Goal: Task Accomplishment & Management: Manage account settings

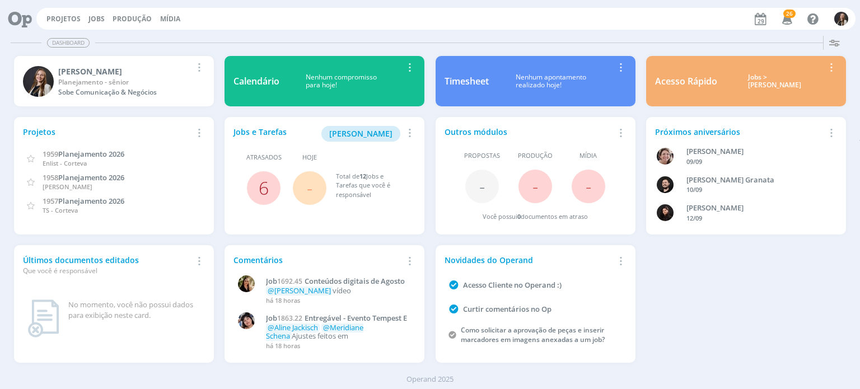
click at [267, 191] on link "6" at bounding box center [264, 188] width 10 height 24
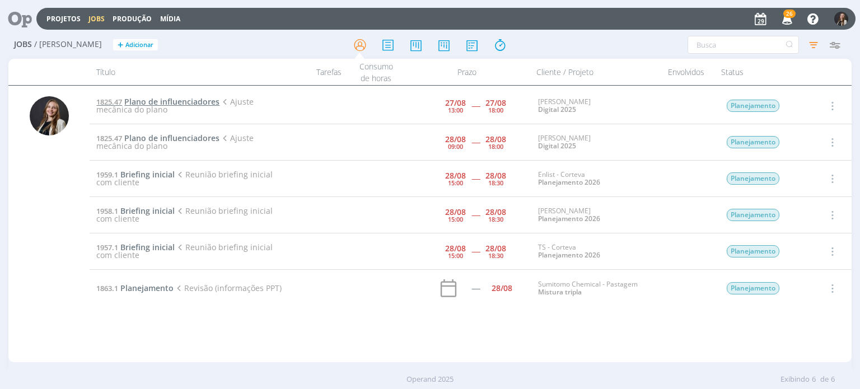
click at [162, 100] on span "Plano de influenciadores" at bounding box center [171, 101] width 95 height 11
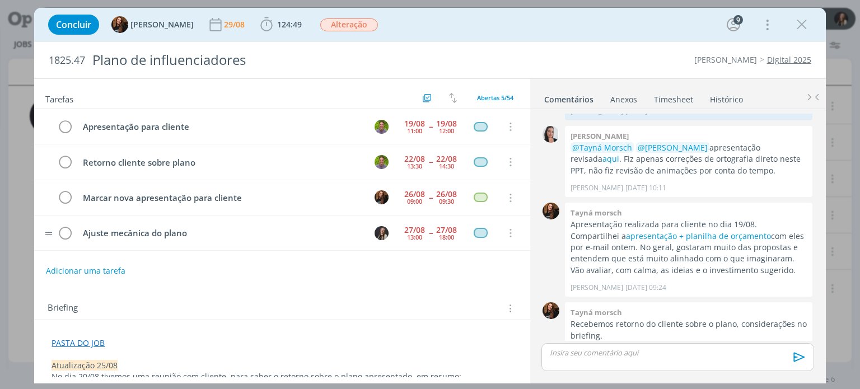
scroll to position [32, 0]
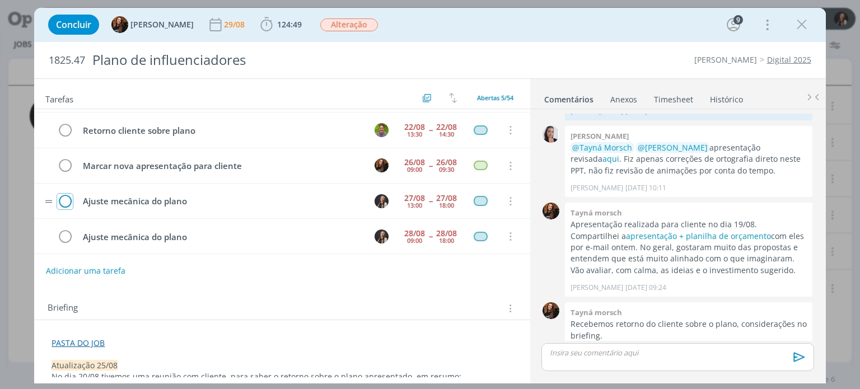
click at [66, 198] on icon "dialog" at bounding box center [65, 201] width 16 height 17
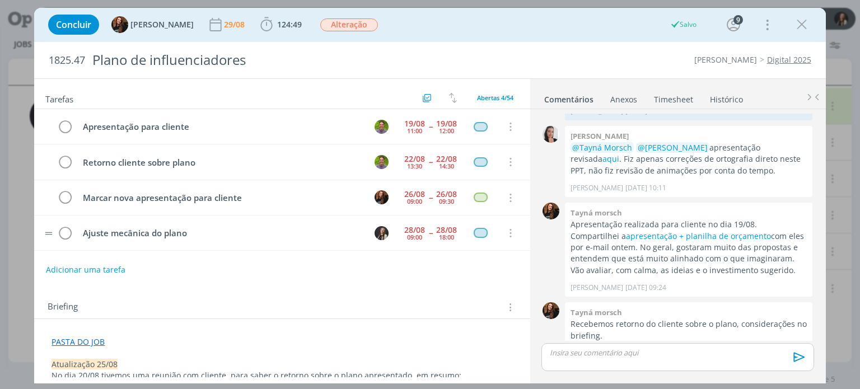
scroll to position [0, 0]
click at [487, 103] on div "Abertas 4/54" at bounding box center [495, 98] width 48 height 14
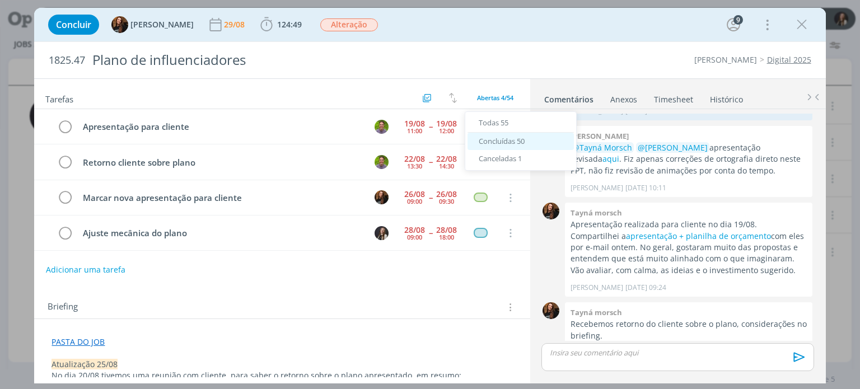
click at [490, 141] on span "Concluídas 50" at bounding box center [502, 141] width 46 height 10
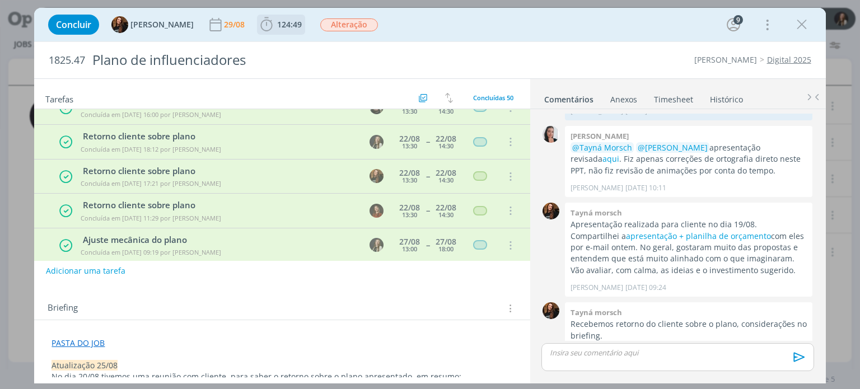
click at [263, 22] on icon "dialog" at bounding box center [266, 24] width 17 height 17
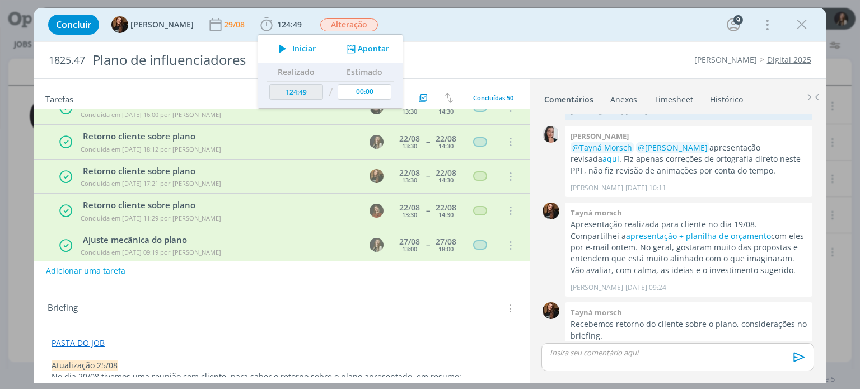
click at [490, 288] on div "Tarefas Usar Job de template Criar template a partir deste job Visualizar Templ…" at bounding box center [282, 228] width 496 height 298
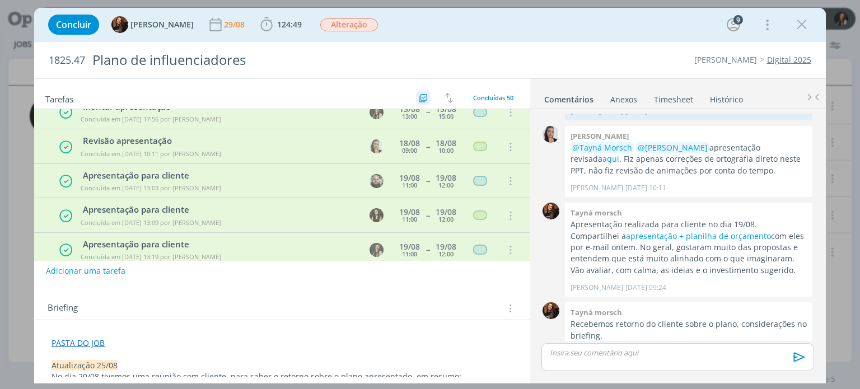
scroll to position [908, 0]
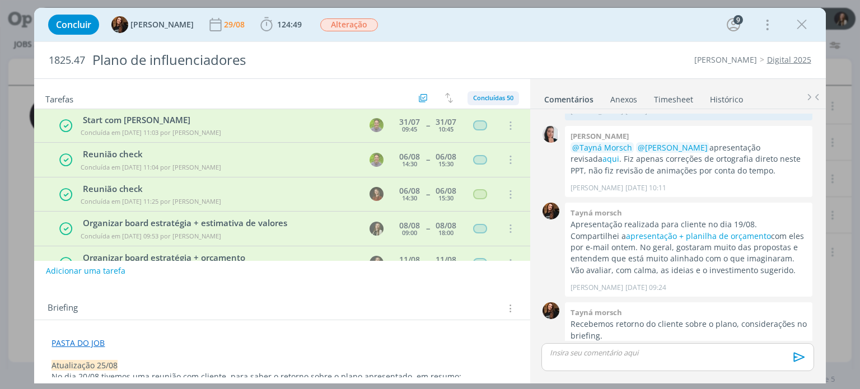
click at [485, 98] on span "Concluídas 50" at bounding box center [493, 98] width 40 height 8
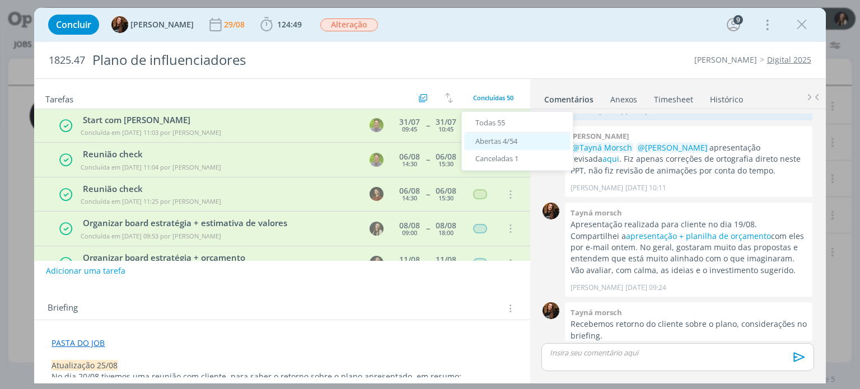
click at [484, 141] on span "Abertas 4/54" at bounding box center [496, 141] width 42 height 10
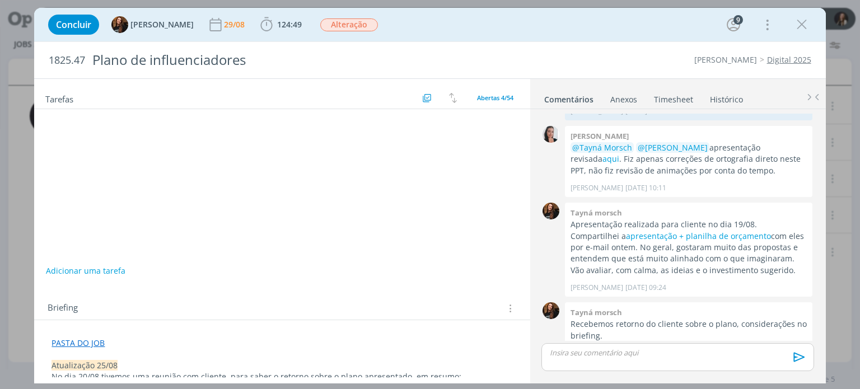
scroll to position [0, 0]
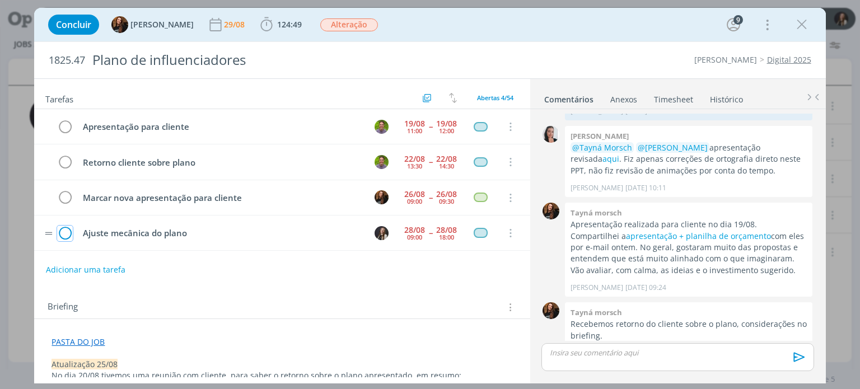
click at [66, 230] on icon "dialog" at bounding box center [65, 233] width 16 height 17
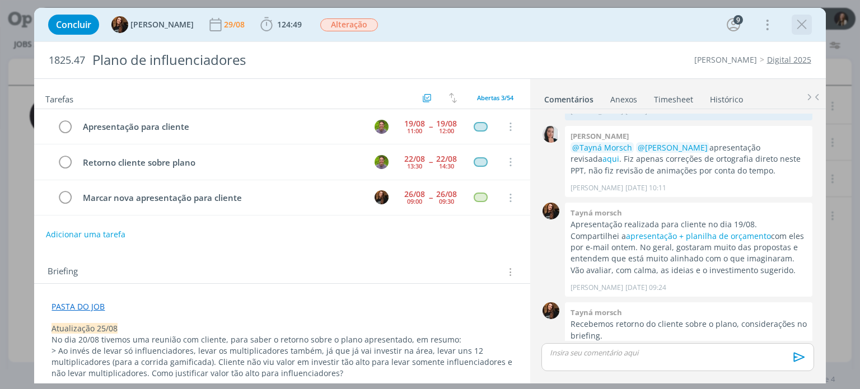
click at [803, 29] on icon "dialog" at bounding box center [801, 24] width 17 height 17
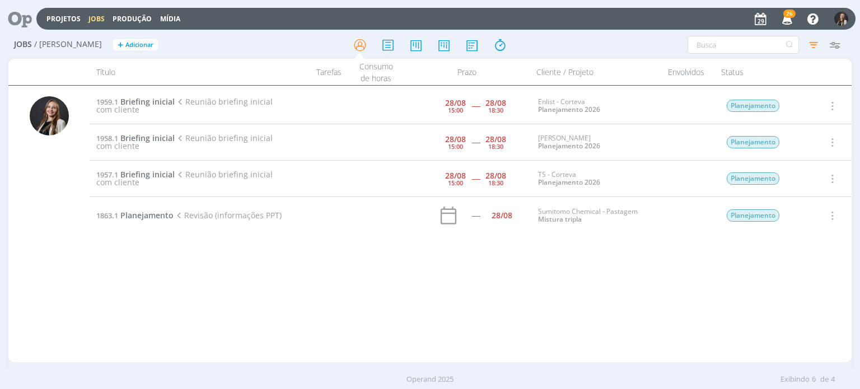
click at [202, 305] on div "1959.1 Briefing inicial Reunião briefing inicial com cliente 28/08 15:00 ----- …" at bounding box center [470, 224] width 761 height 272
click at [153, 172] on span "Briefing inicial" at bounding box center [147, 174] width 54 height 11
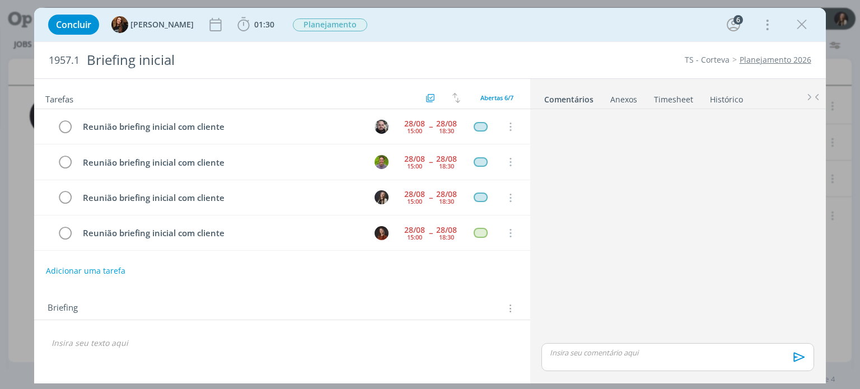
scroll to position [35, 0]
click at [235, 24] on icon "dialog" at bounding box center [243, 24] width 17 height 17
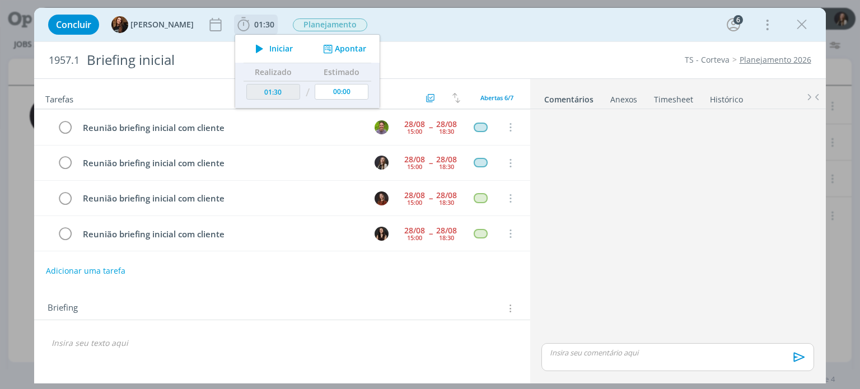
click at [331, 50] on button "Apontar" at bounding box center [343, 49] width 46 height 12
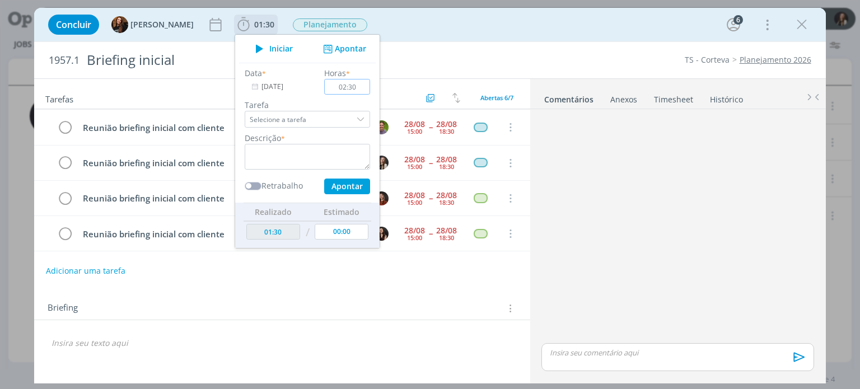
type input "02:30"
click at [325, 152] on textarea "dialog" at bounding box center [307, 157] width 125 height 26
type textarea "reunião de briefing"
click at [324, 117] on input "Selecione a tarefa" at bounding box center [307, 119] width 125 height 17
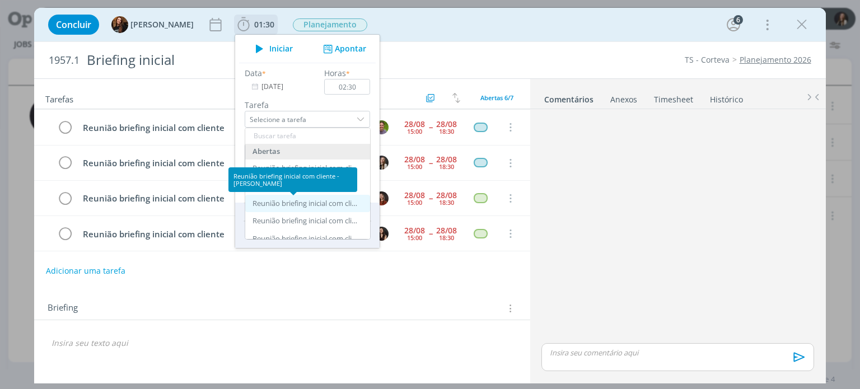
click at [315, 205] on div "Reunião briefing inicial com cliente - Lílian Fengler" at bounding box center [306, 203] width 106 height 9
type input "Reunião briefing inicial com cliente"
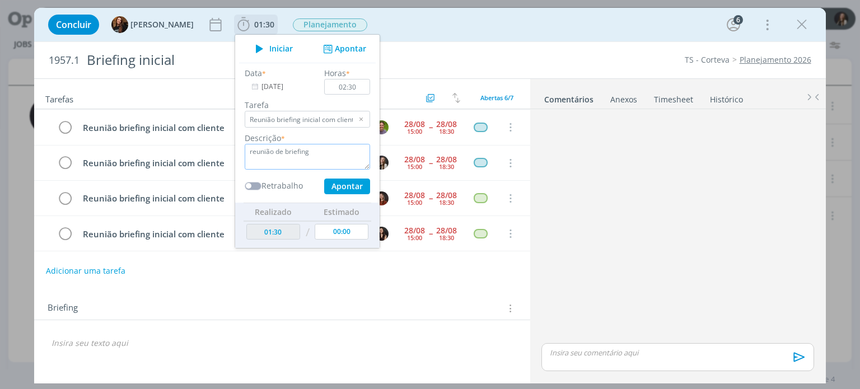
drag, startPoint x: 300, startPoint y: 153, endPoint x: 267, endPoint y: 152, distance: 33.6
click at [267, 152] on textarea "reunião de briefing" at bounding box center [307, 157] width 125 height 26
type textarea "reunião"
click at [347, 187] on button "Apontar" at bounding box center [347, 187] width 46 height 16
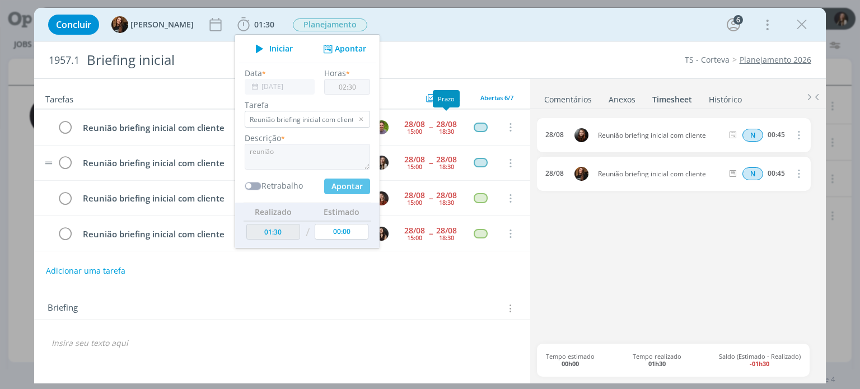
type input "04:00"
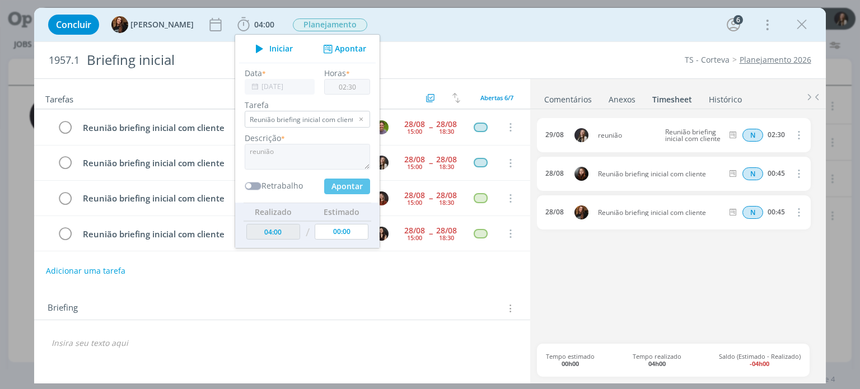
type input "00:00"
click at [243, 310] on div "Briefing Briefings Predefinidos Versões do Briefing Ver Briefing do Projeto" at bounding box center [283, 308] width 471 height 15
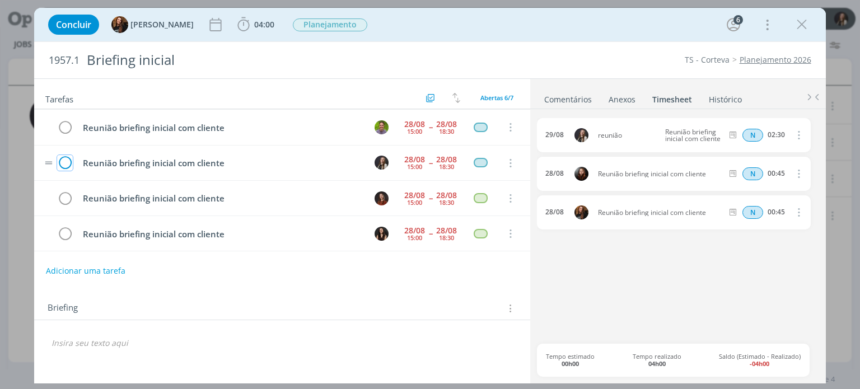
click at [64, 162] on icon "dialog" at bounding box center [65, 163] width 16 height 17
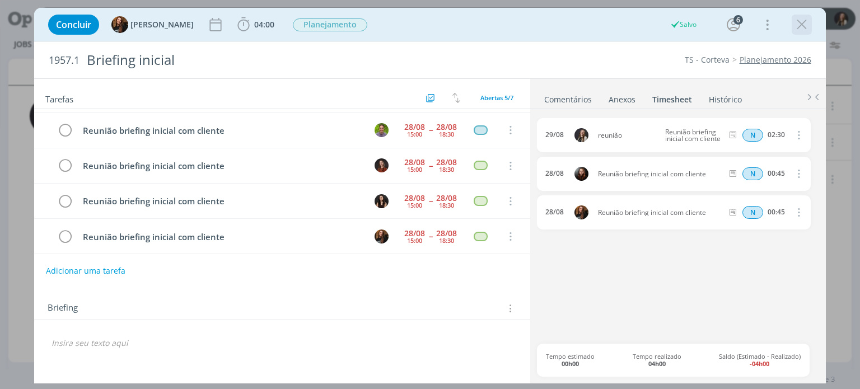
click at [802, 23] on icon "dialog" at bounding box center [801, 24] width 17 height 17
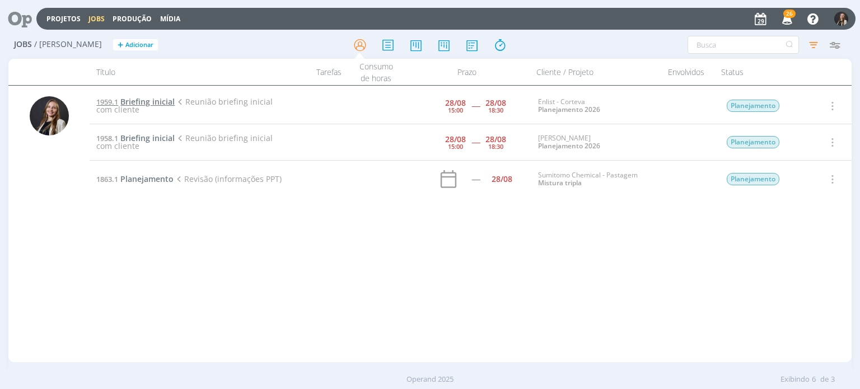
click at [151, 103] on span "Briefing inicial" at bounding box center [147, 101] width 54 height 11
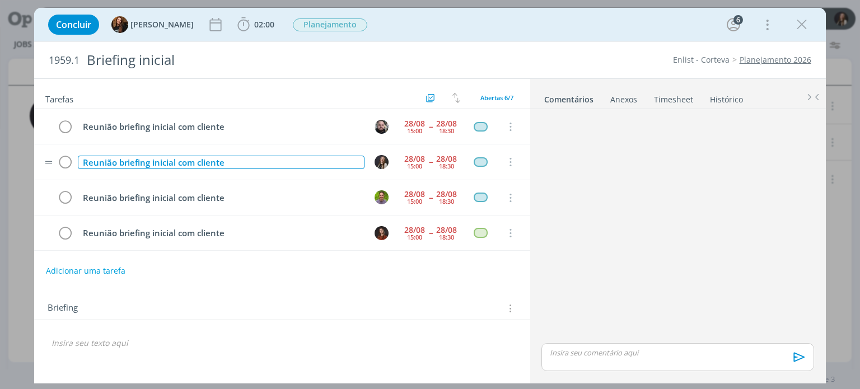
click at [145, 161] on div "Reunião briefing inicial com cliente" at bounding box center [221, 163] width 286 height 14
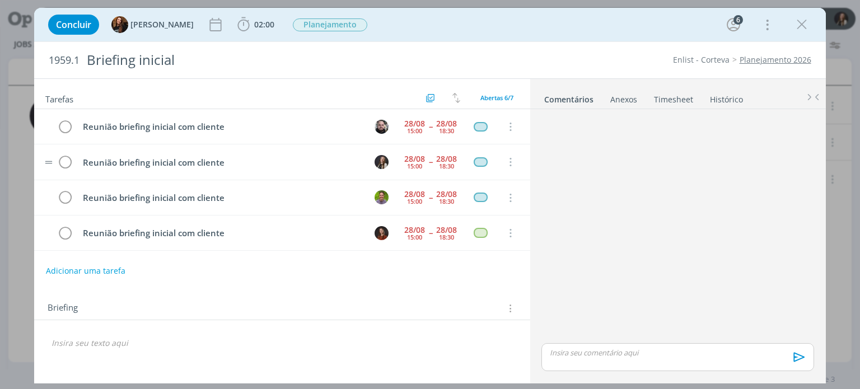
click at [347, 174] on tr "Reunião briefing inicial com cliente 28/08 15:00 -- 28/08 18:30 Cancelar" at bounding box center [282, 161] width 496 height 35
click at [254, 20] on span "02:00" at bounding box center [264, 24] width 20 height 11
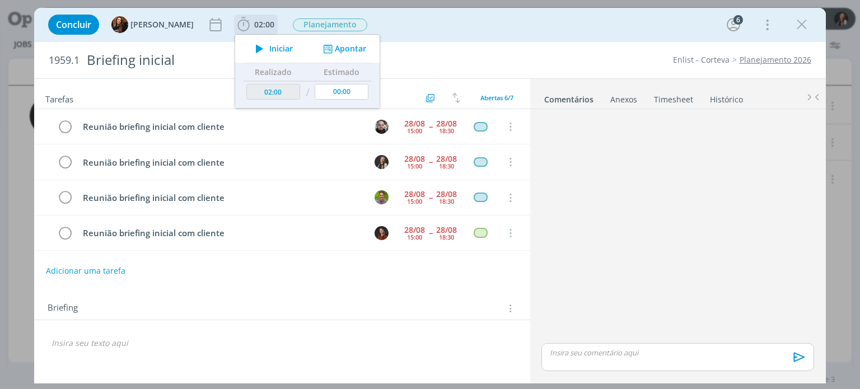
click at [352, 48] on button "Apontar" at bounding box center [343, 49] width 46 height 12
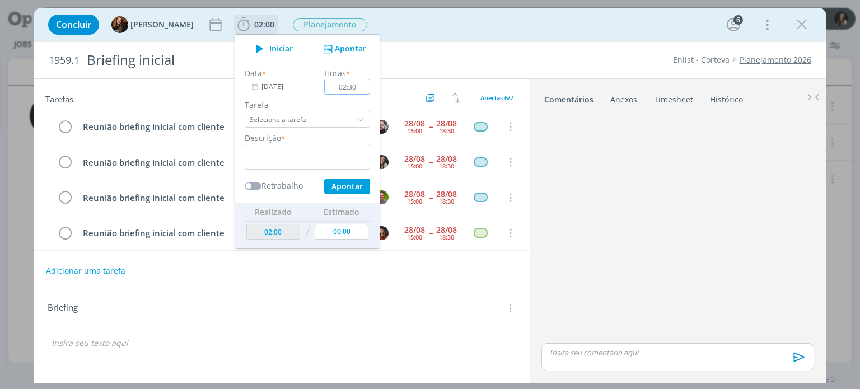
type input "02:30"
click at [296, 156] on textarea "dialog" at bounding box center [307, 157] width 125 height 26
paste textarea "reunião"
type textarea "reunião"
click at [331, 185] on button "Apontar" at bounding box center [347, 187] width 46 height 16
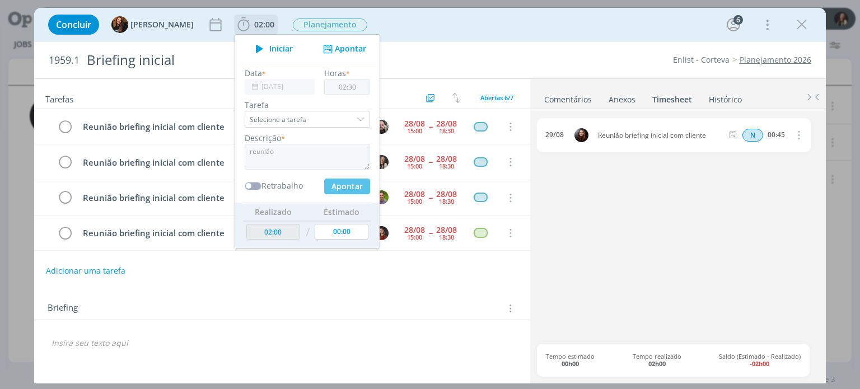
type input "04:30"
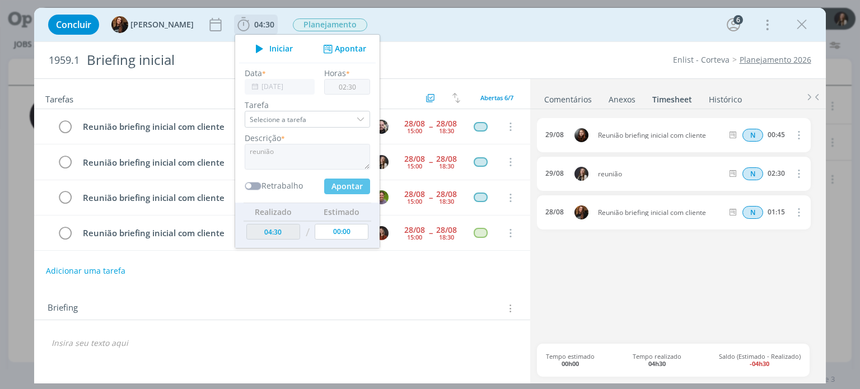
type input "00:00"
click at [801, 171] on icon "dialog" at bounding box center [798, 173] width 12 height 13
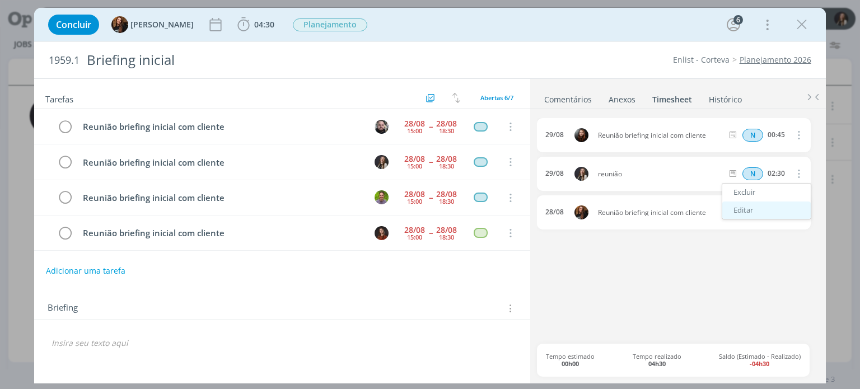
click at [768, 208] on link "Editar" at bounding box center [766, 211] width 88 height 18
click at [711, 172] on input "Selecione a tarefa" at bounding box center [693, 174] width 64 height 12
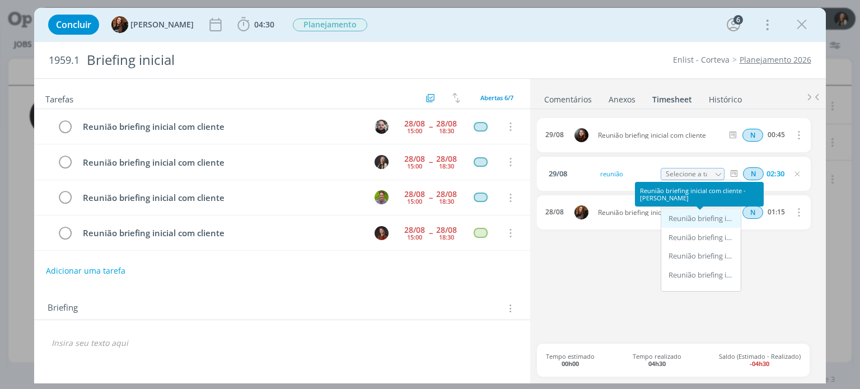
click at [716, 217] on div "Reunião briefing inicial com cliente - Giovani Souza" at bounding box center [702, 218] width 67 height 9
type input "Reunião briefing inicial com cliente"
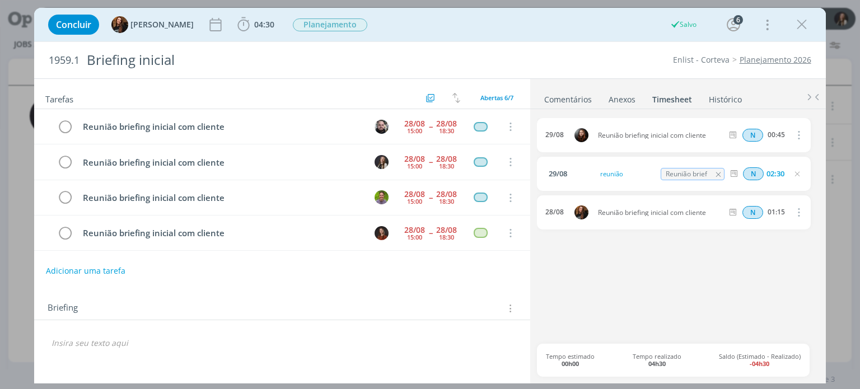
click at [705, 174] on input "Reunião briefing inicial com cliente" at bounding box center [693, 174] width 64 height 12
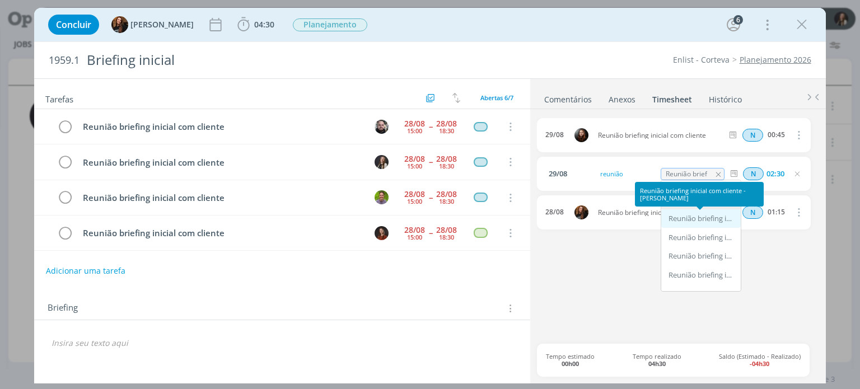
click at [704, 214] on div "Reunião briefing inicial com cliente - Lílian Fengler" at bounding box center [702, 218] width 67 height 9
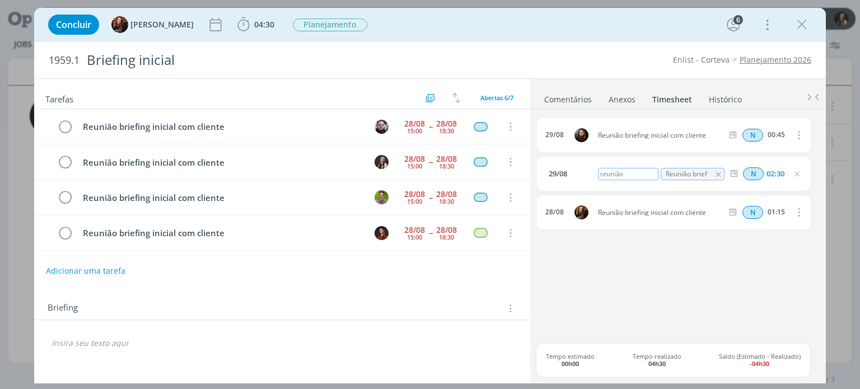
click at [627, 174] on div "reunião" at bounding box center [628, 174] width 60 height 12
click at [62, 166] on icon "dialog" at bounding box center [65, 162] width 16 height 17
click at [803, 31] on icon "dialog" at bounding box center [801, 24] width 17 height 17
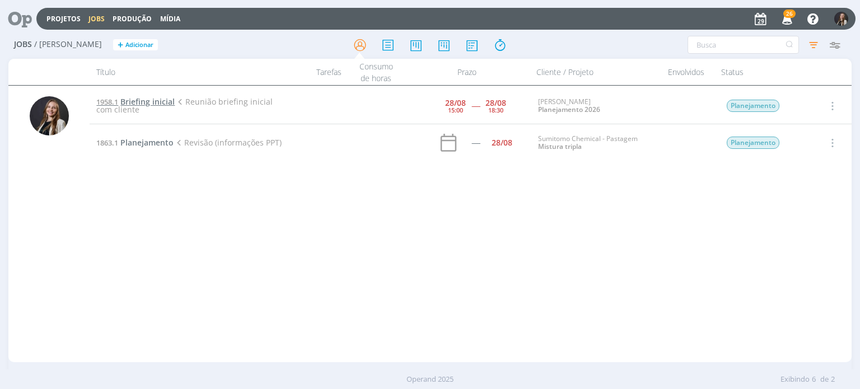
click at [157, 104] on span "Briefing inicial" at bounding box center [147, 101] width 54 height 11
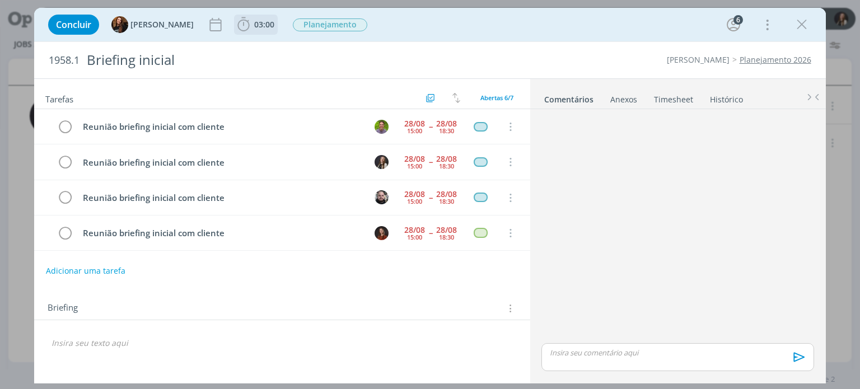
click at [255, 27] on span "03:00" at bounding box center [264, 24] width 20 height 11
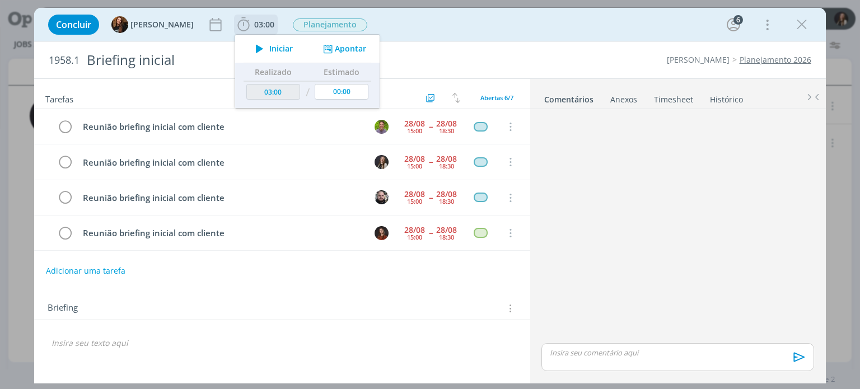
click at [336, 44] on button "Apontar" at bounding box center [343, 49] width 46 height 12
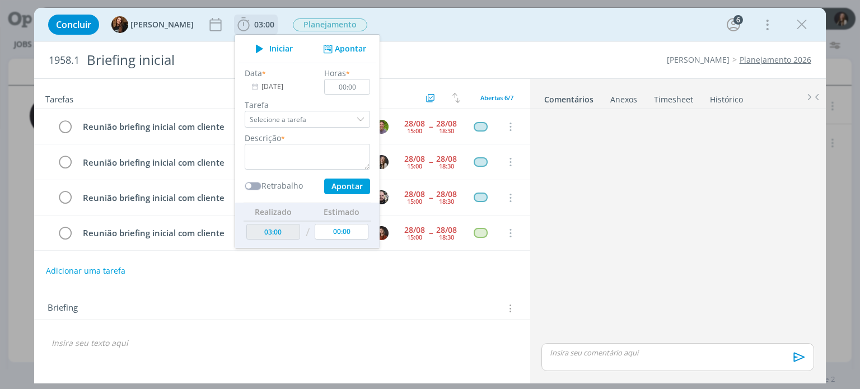
click at [311, 120] on input "Selecione a tarefa" at bounding box center [307, 119] width 125 height 17
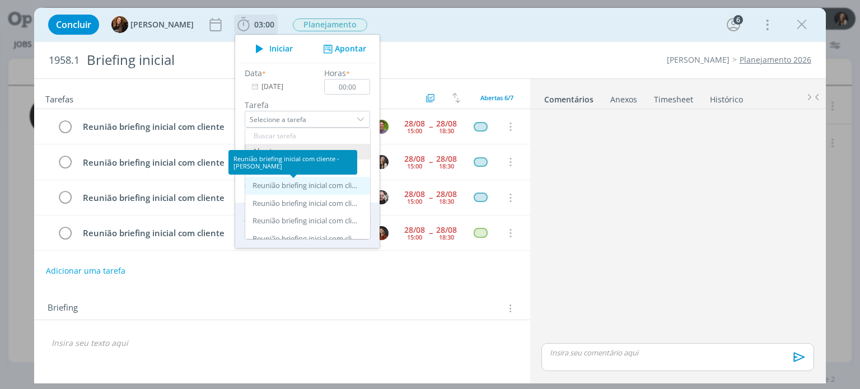
click at [313, 188] on div "Reunião briefing inicial com cliente - Lílian Fengler" at bounding box center [306, 185] width 106 height 9
type input "Reunião briefing inicial com cliente"
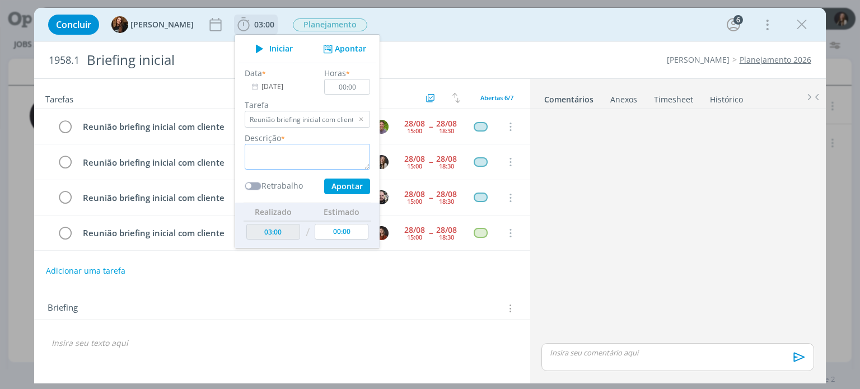
click at [275, 149] on textarea "dialog" at bounding box center [307, 157] width 125 height 26
paste textarea "reunião"
type textarea "reunião"
drag, startPoint x: 346, startPoint y: 88, endPoint x: 316, endPoint y: 87, distance: 30.2
click at [325, 87] on input "00:00" at bounding box center [348, 87] width 46 height 16
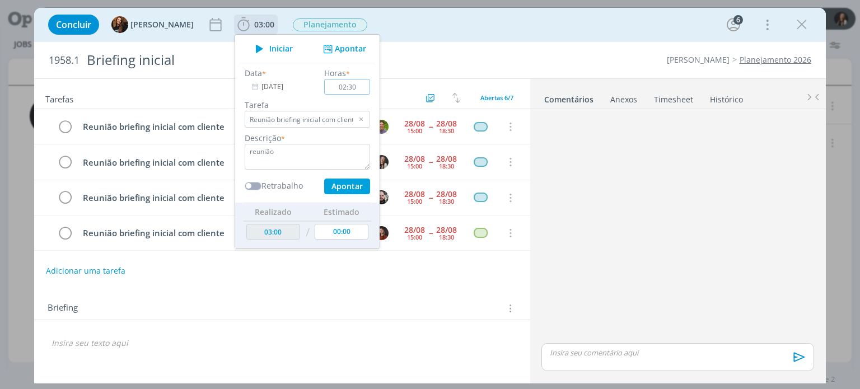
type input "02:30"
click at [337, 188] on button "Apontar" at bounding box center [347, 187] width 46 height 16
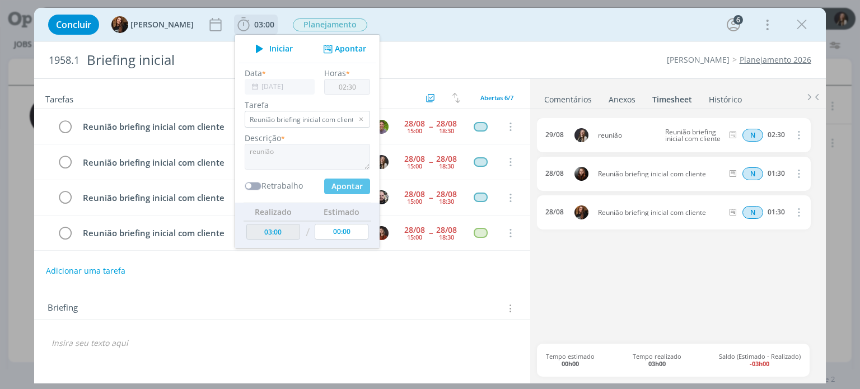
type input "05:30"
type input "00:00"
click at [475, 24] on div "Concluir Tayná Morsch 05:30 Iniciar Apontar Data * 29/08/2025 Horas * 00:00 Tar…" at bounding box center [430, 24] width 774 height 27
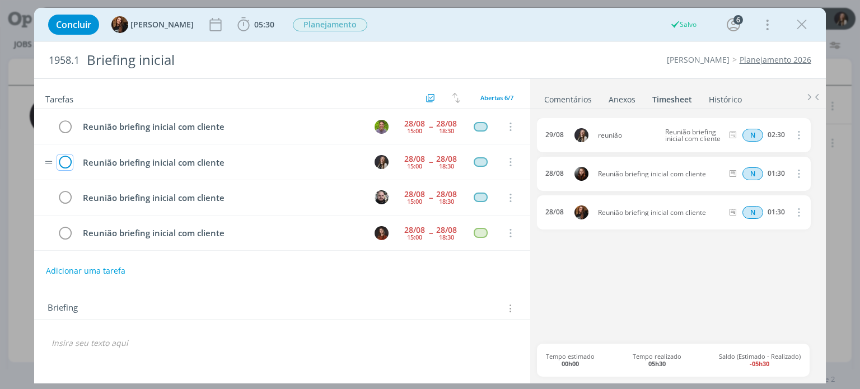
click at [65, 162] on icon "dialog" at bounding box center [65, 162] width 16 height 17
click at [803, 29] on icon "dialog" at bounding box center [801, 24] width 17 height 17
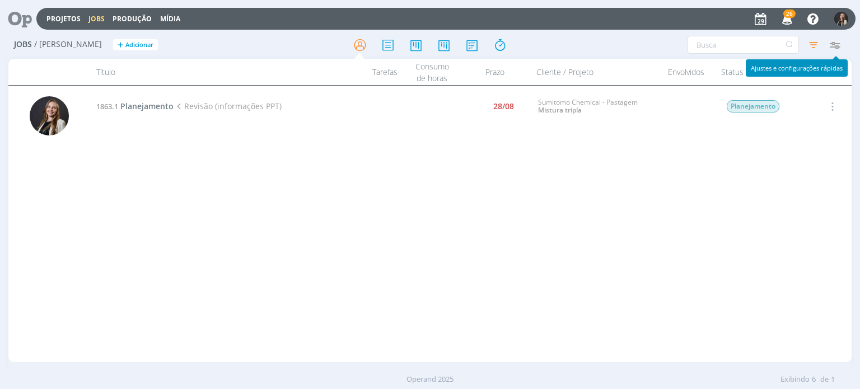
click at [841, 43] on icon "button" at bounding box center [835, 45] width 20 height 20
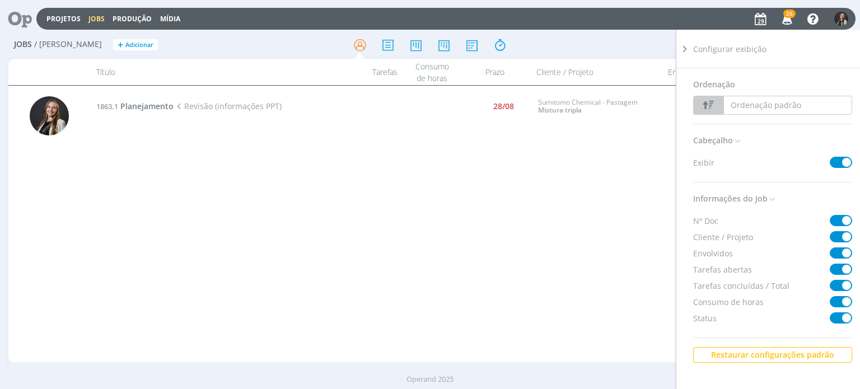
click at [688, 49] on icon at bounding box center [684, 49] width 11 height 12
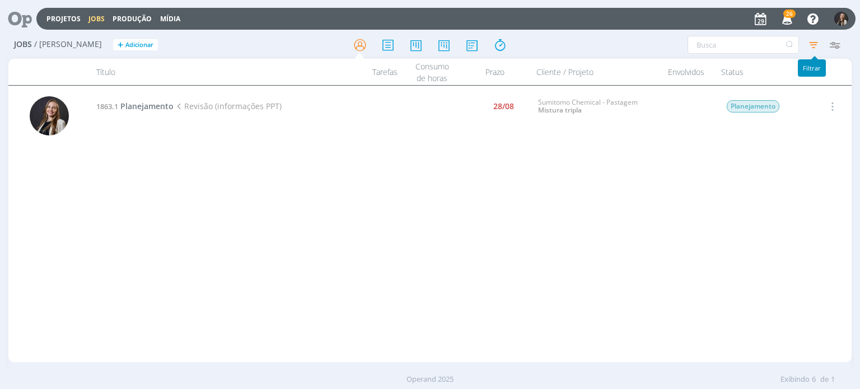
click at [817, 46] on icon "button" at bounding box center [813, 45] width 20 height 20
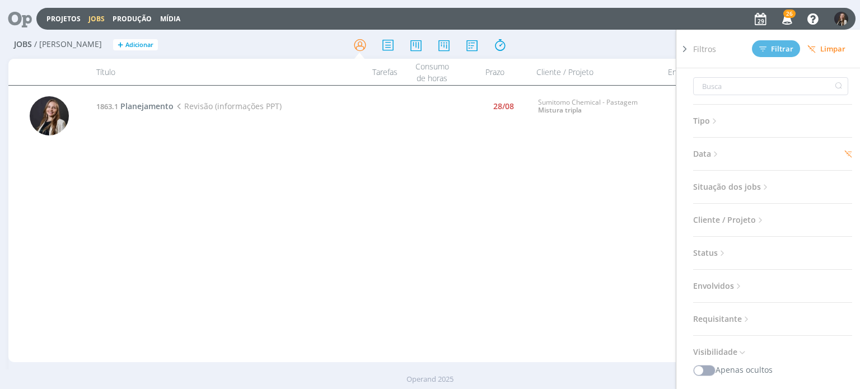
click at [750, 181] on span "Situação dos jobs" at bounding box center [731, 187] width 77 height 15
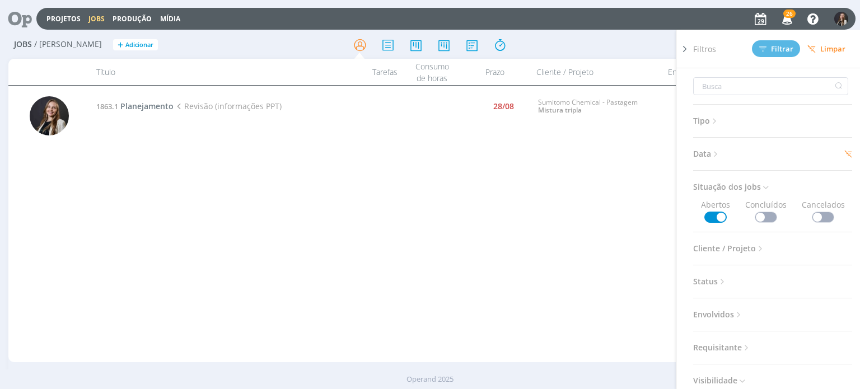
click at [770, 214] on span at bounding box center [766, 217] width 22 height 11
click at [772, 50] on span "Filtrar" at bounding box center [776, 48] width 34 height 7
click at [707, 153] on span "Data" at bounding box center [706, 154] width 27 height 15
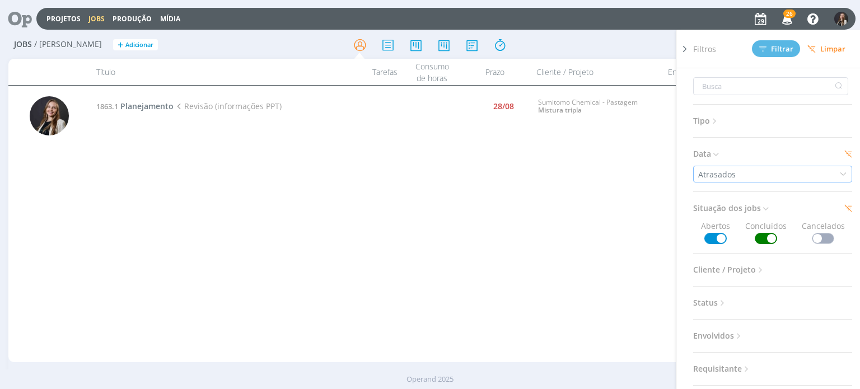
click at [728, 173] on div "Atrasados" at bounding box center [718, 175] width 40 height 12
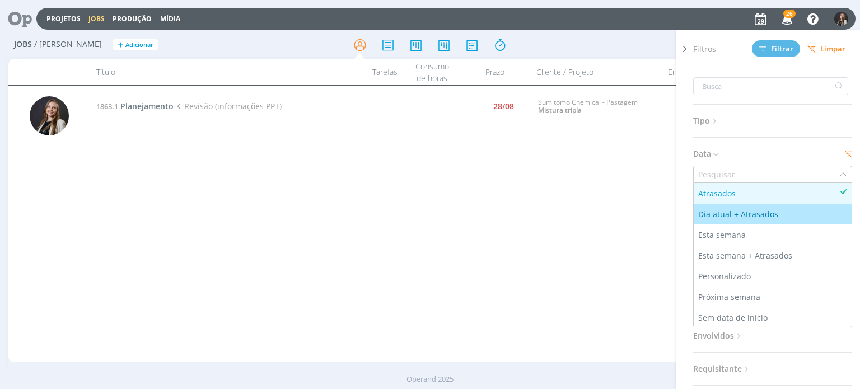
click at [737, 216] on div "Dia atual + Atrasados" at bounding box center [739, 214] width 82 height 12
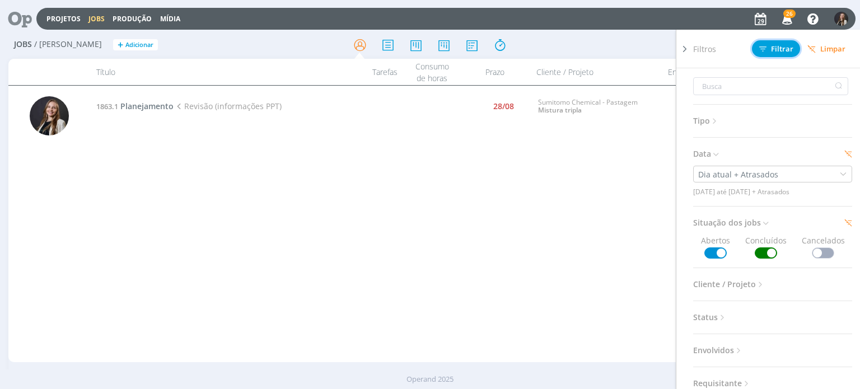
click at [777, 48] on span "Filtrar" at bounding box center [776, 48] width 34 height 7
click at [719, 174] on div "Dia atual + Atrasados" at bounding box center [739, 175] width 82 height 12
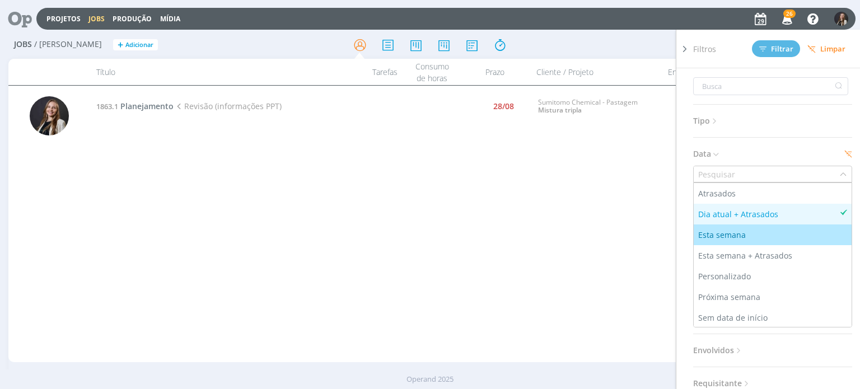
click at [740, 234] on div "Esta semana" at bounding box center [723, 235] width 50 height 12
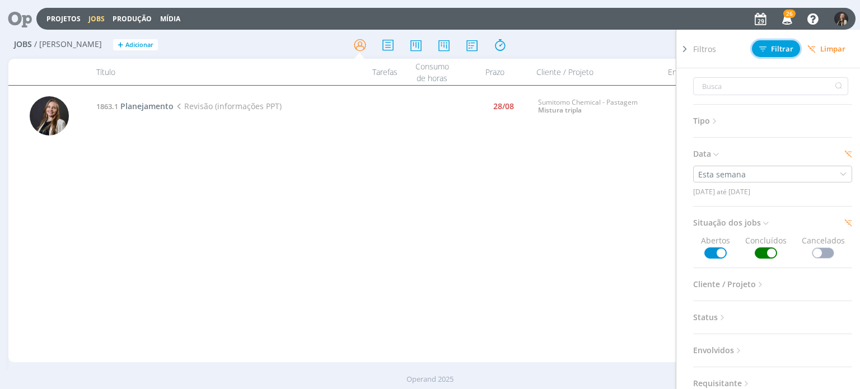
click at [777, 41] on button "Filtrar" at bounding box center [776, 48] width 48 height 17
click at [740, 172] on div "Esta semana" at bounding box center [723, 175] width 50 height 12
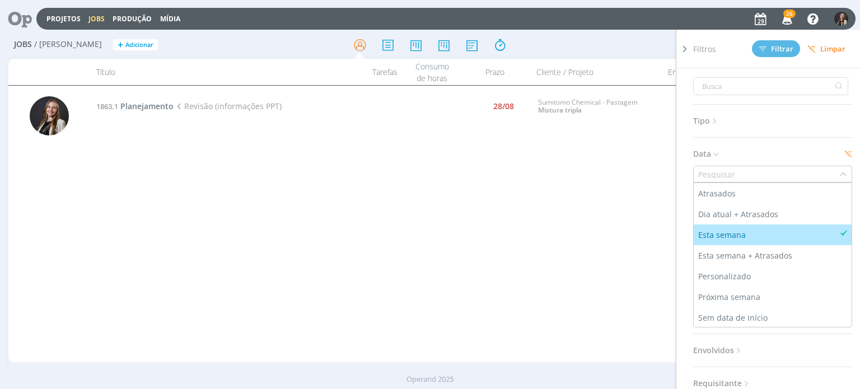
click at [730, 232] on div "Esta semana" at bounding box center [723, 235] width 50 height 12
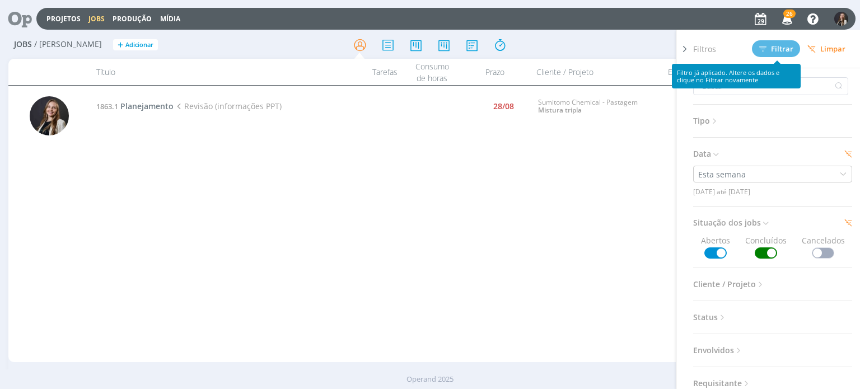
click at [830, 46] on span "Limpar" at bounding box center [826, 49] width 38 height 8
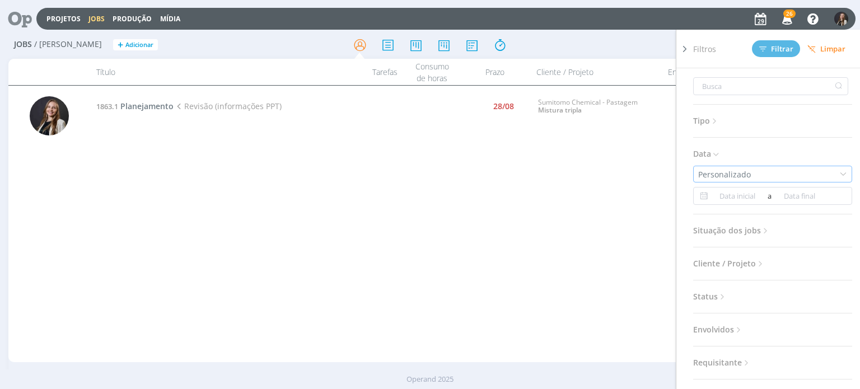
click at [768, 170] on div "Personalizado" at bounding box center [772, 174] width 159 height 17
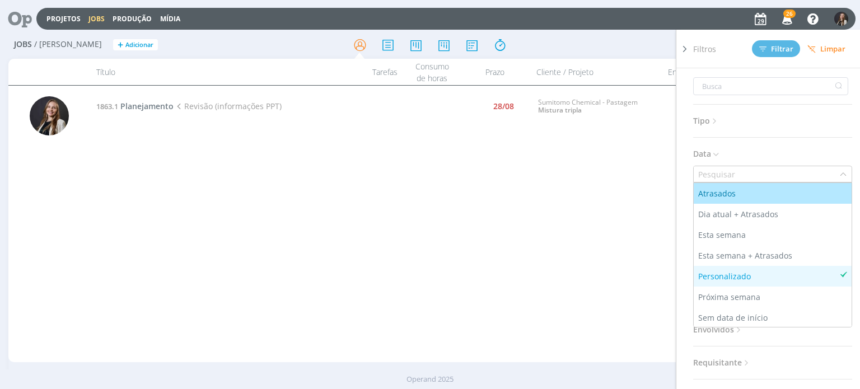
click at [759, 172] on input "text" at bounding box center [767, 174] width 146 height 16
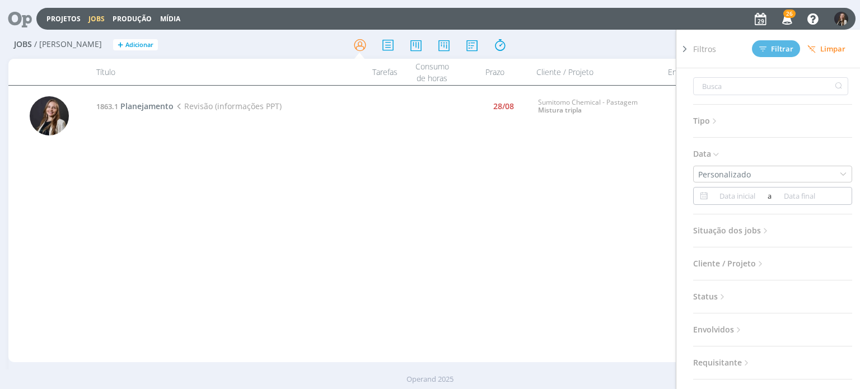
click at [742, 199] on input at bounding box center [738, 195] width 54 height 13
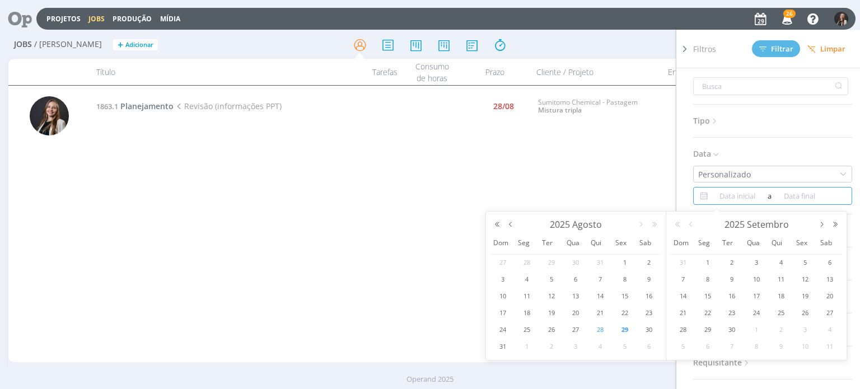
click at [600, 329] on span "28" at bounding box center [600, 329] width 13 height 13
click at [603, 330] on span "28" at bounding box center [600, 329] width 13 height 13
type input "28/08/2025"
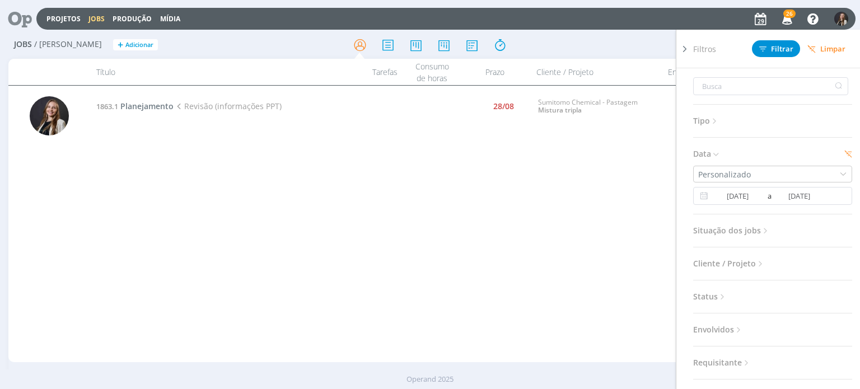
click at [749, 228] on span "Situação dos jobs" at bounding box center [731, 230] width 77 height 15
click at [770, 261] on span at bounding box center [766, 260] width 22 height 11
click at [775, 49] on span "Filtrar" at bounding box center [776, 48] width 34 height 7
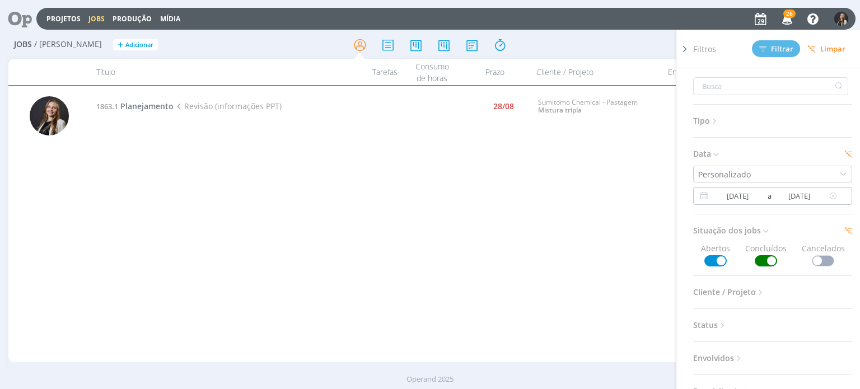
click at [795, 191] on input "28/08/2025" at bounding box center [799, 195] width 54 height 13
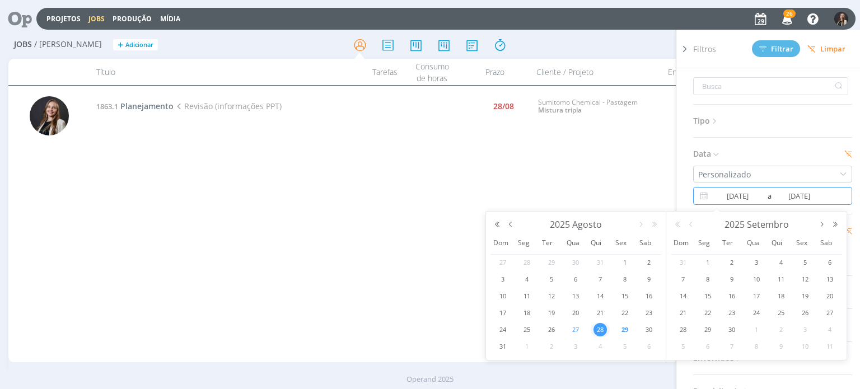
click at [576, 329] on span "27" at bounding box center [575, 329] width 13 height 13
click at [623, 331] on span "29" at bounding box center [624, 329] width 13 height 13
type input "[DATE]"
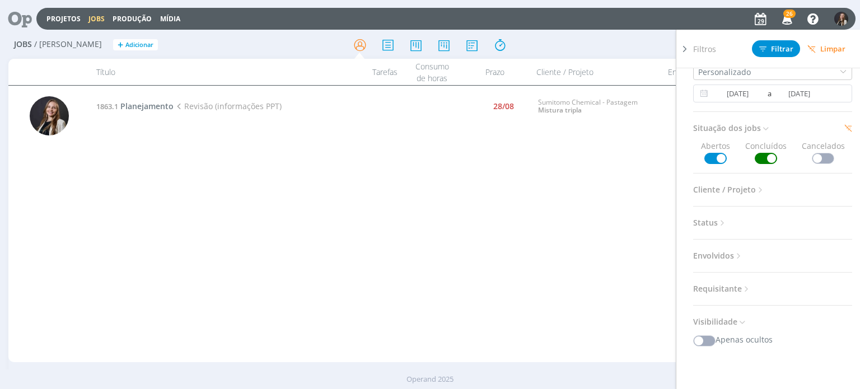
scroll to position [166, 0]
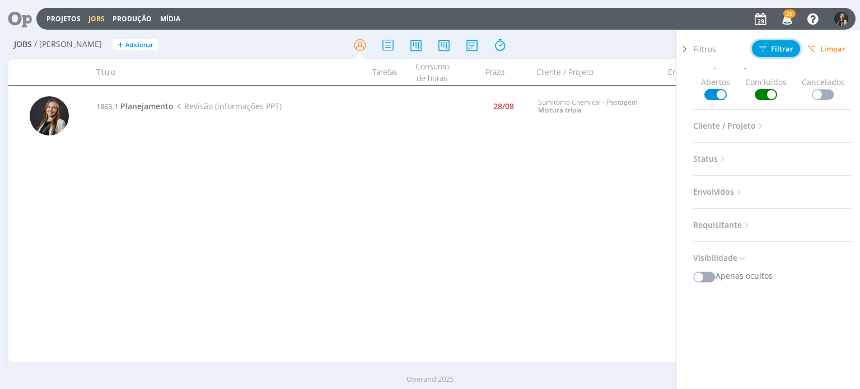
click at [778, 57] on button "Filtrar" at bounding box center [776, 48] width 48 height 17
click at [697, 51] on span "Filtros" at bounding box center [704, 49] width 23 height 12
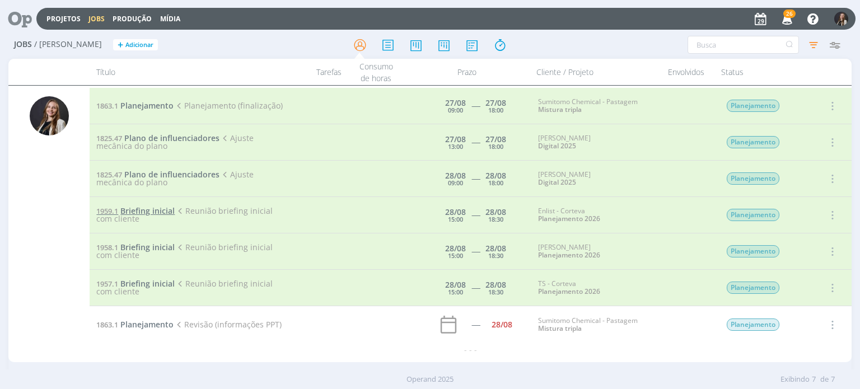
click at [141, 209] on span "Briefing inicial" at bounding box center [147, 210] width 54 height 11
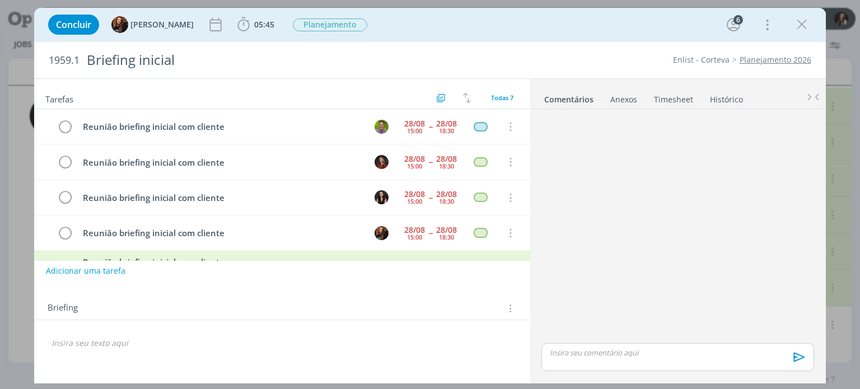
click at [679, 97] on link "Timesheet" at bounding box center [673, 97] width 40 height 16
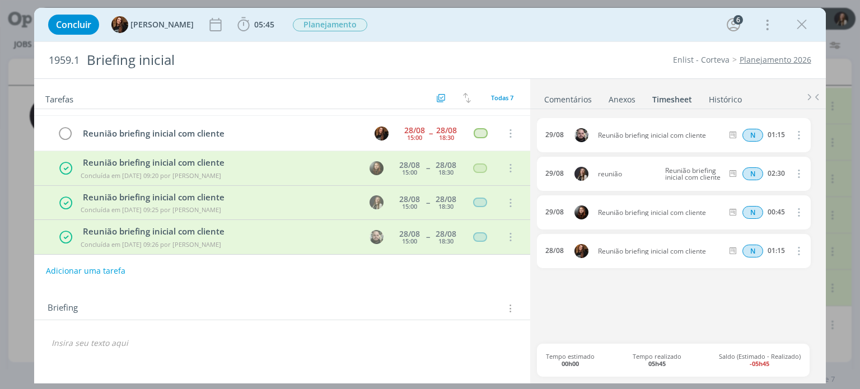
click at [798, 173] on icon "dialog" at bounding box center [798, 173] width 12 height 13
click at [754, 209] on link "Editar" at bounding box center [766, 211] width 88 height 18
drag, startPoint x: 786, startPoint y: 171, endPoint x: 735, endPoint y: 162, distance: 52.3
click at [735, 163] on div "29/08 reunião Reunião briefing inicial com cliente N 02:30" at bounding box center [673, 174] width 273 height 34
type input "01:15"
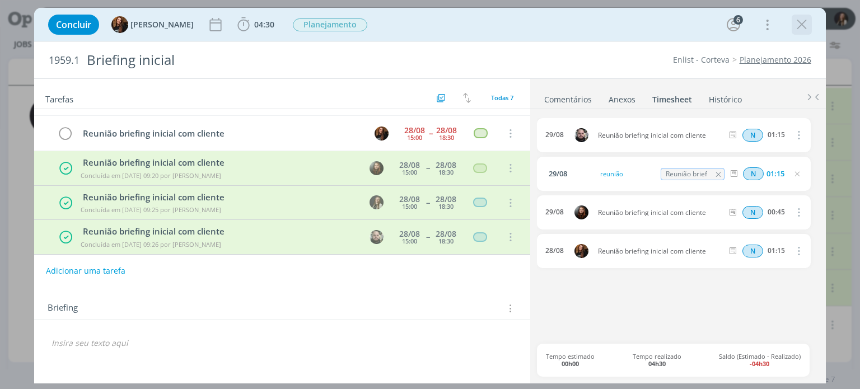
click at [801, 24] on icon "dialog" at bounding box center [801, 24] width 17 height 17
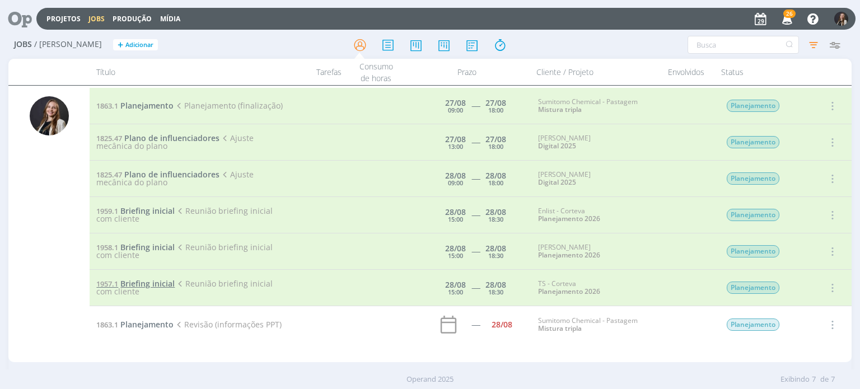
click at [152, 279] on span "Briefing inicial" at bounding box center [147, 283] width 54 height 11
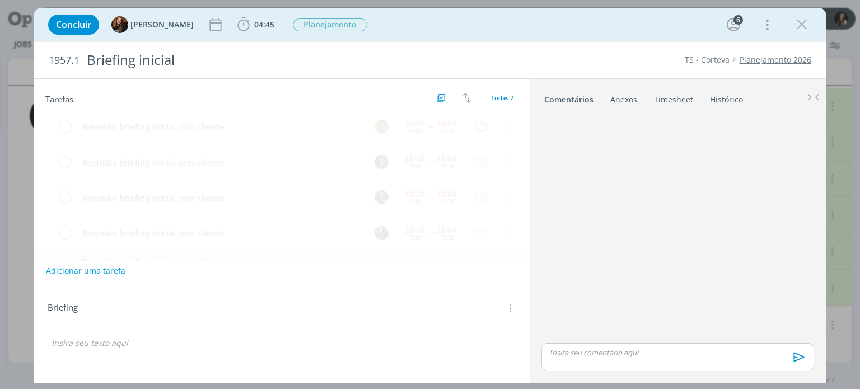
scroll to position [100, 0]
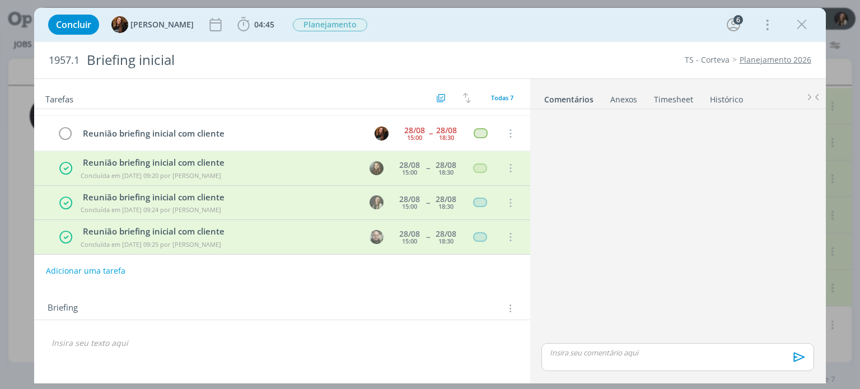
click at [665, 98] on link "Timesheet" at bounding box center [673, 97] width 40 height 16
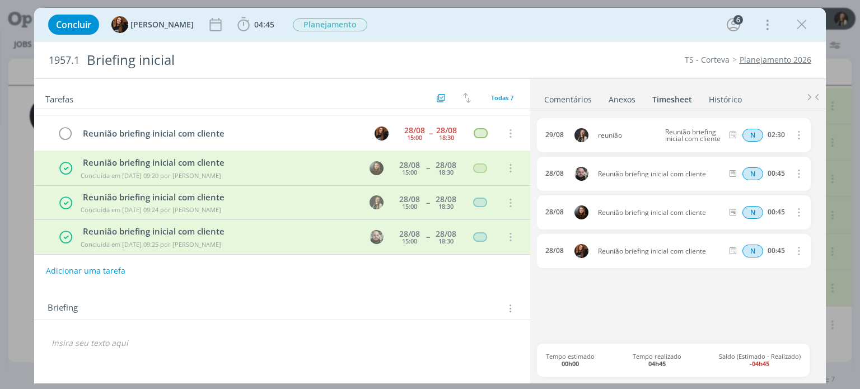
click at [794, 132] on icon "dialog" at bounding box center [798, 134] width 12 height 13
click at [745, 169] on link "Editar" at bounding box center [766, 172] width 88 height 18
drag, startPoint x: 785, startPoint y: 129, endPoint x: 718, endPoint y: 128, distance: 66.7
click at [718, 128] on div "29/08 reunião Reunião briefing inicial com cliente N 02:30" at bounding box center [673, 135] width 273 height 34
type input "00:45"
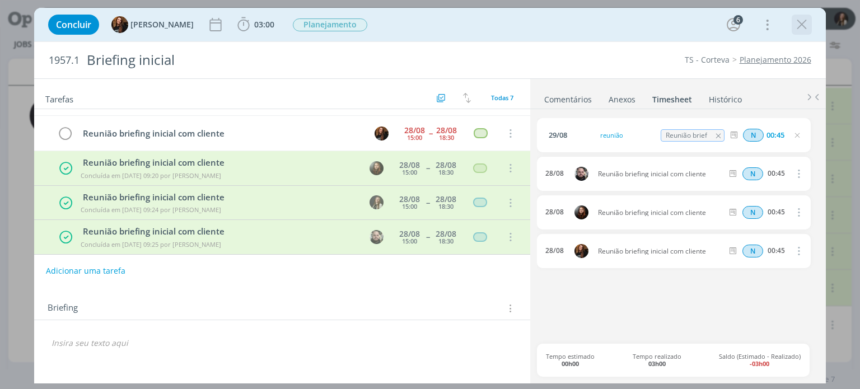
click at [807, 27] on icon "dialog" at bounding box center [801, 24] width 17 height 17
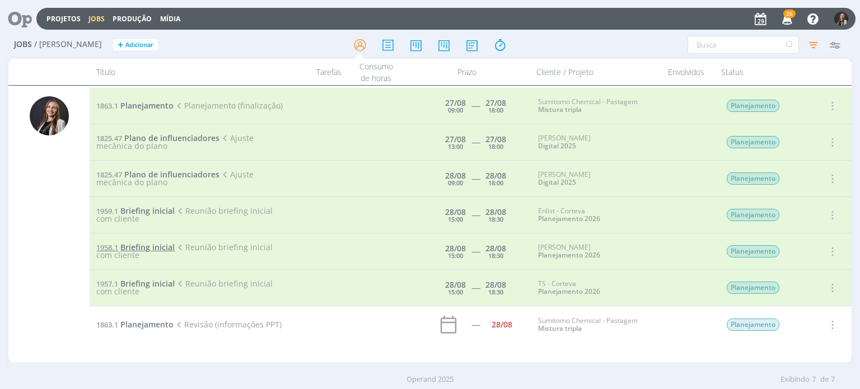
click at [152, 246] on span "Briefing inicial" at bounding box center [147, 247] width 54 height 11
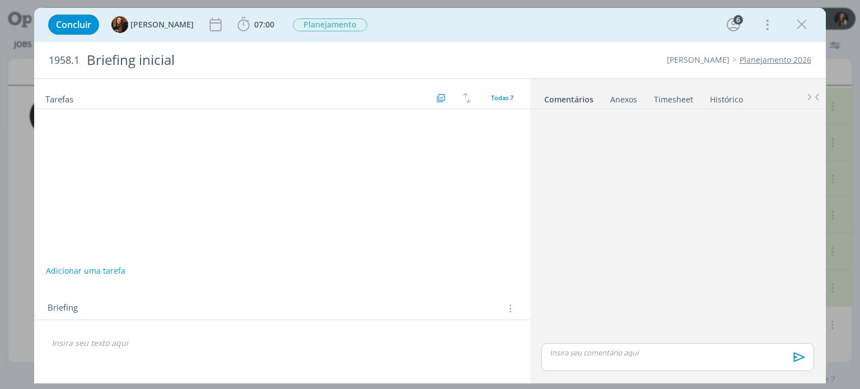
scroll to position [100, 0]
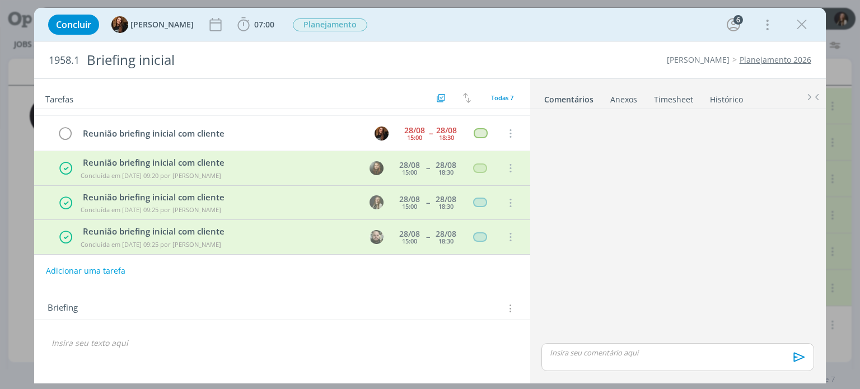
click at [681, 94] on link "Timesheet" at bounding box center [673, 97] width 40 height 16
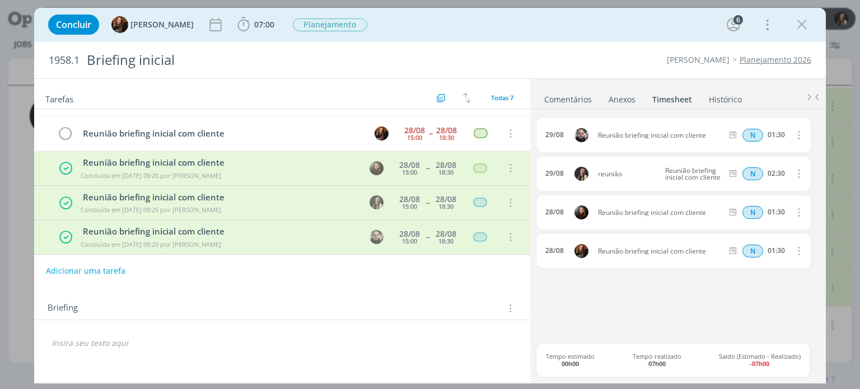
click at [797, 172] on icon "dialog" at bounding box center [798, 173] width 12 height 13
click at [759, 213] on link "Editar" at bounding box center [766, 211] width 88 height 18
drag, startPoint x: 785, startPoint y: 173, endPoint x: 701, endPoint y: 172, distance: 84.0
click at [700, 172] on div "29/08 reunião Reunião briefing inicial com cliente N 02:30" at bounding box center [673, 174] width 273 height 34
click at [782, 170] on input "01:00" at bounding box center [776, 174] width 24 height 12
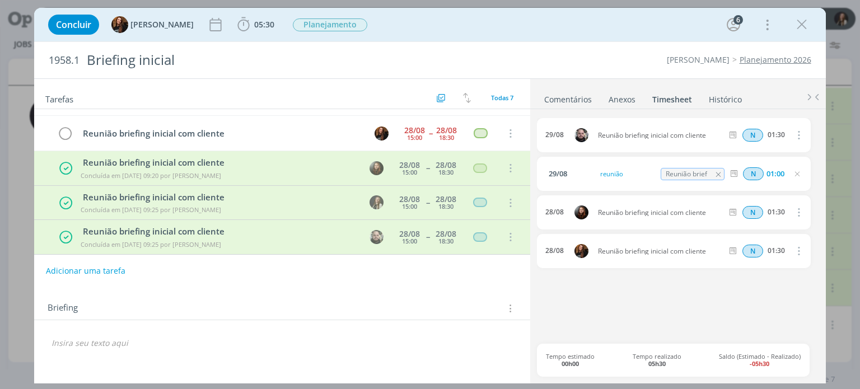
drag, startPoint x: 784, startPoint y: 173, endPoint x: 605, endPoint y: 162, distance: 179.5
click at [605, 163] on div "29/08 reunião Reunião briefing inicial com cliente N 01:00" at bounding box center [673, 174] width 273 height 34
type input "01:30"
drag, startPoint x: 804, startPoint y: 23, endPoint x: 364, endPoint y: 296, distance: 518.0
click at [804, 23] on icon "dialog" at bounding box center [801, 24] width 17 height 17
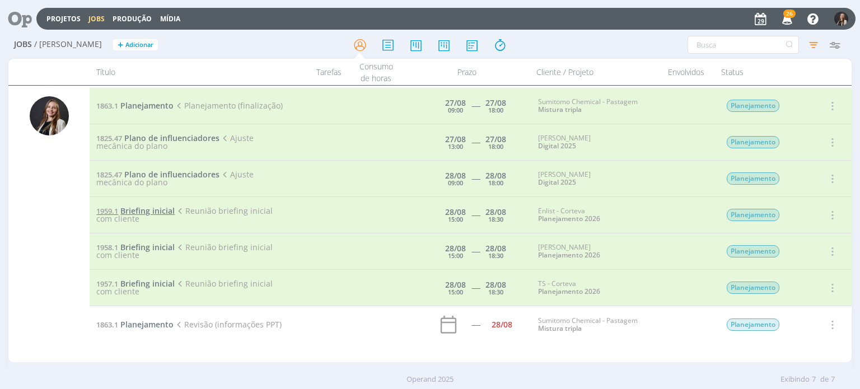
click at [166, 208] on span "Briefing inicial" at bounding box center [147, 210] width 54 height 11
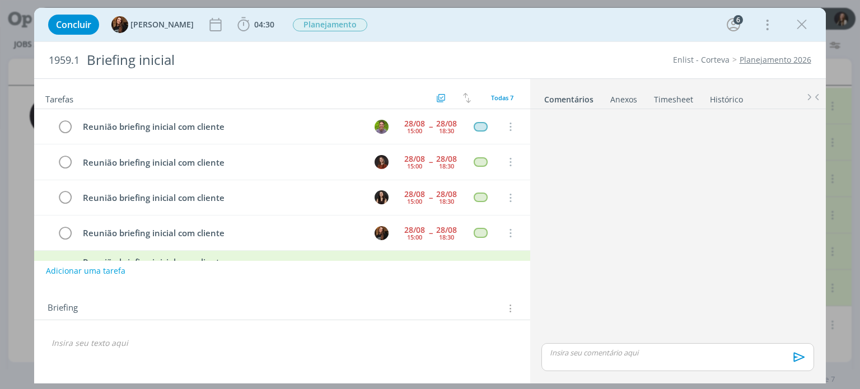
scroll to position [100, 0]
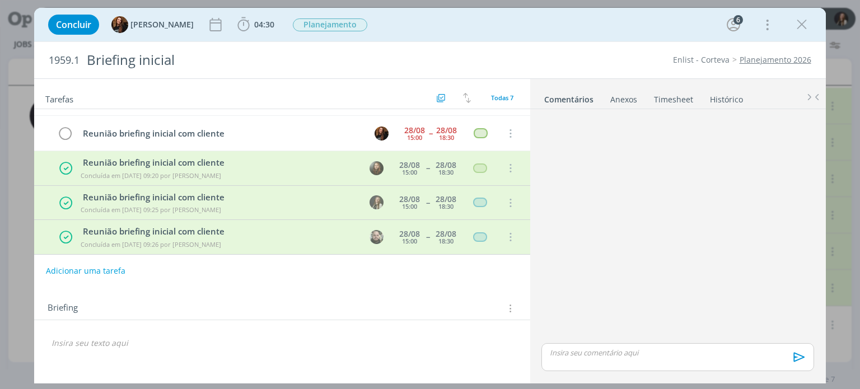
click at [679, 96] on link "Timesheet" at bounding box center [673, 97] width 40 height 16
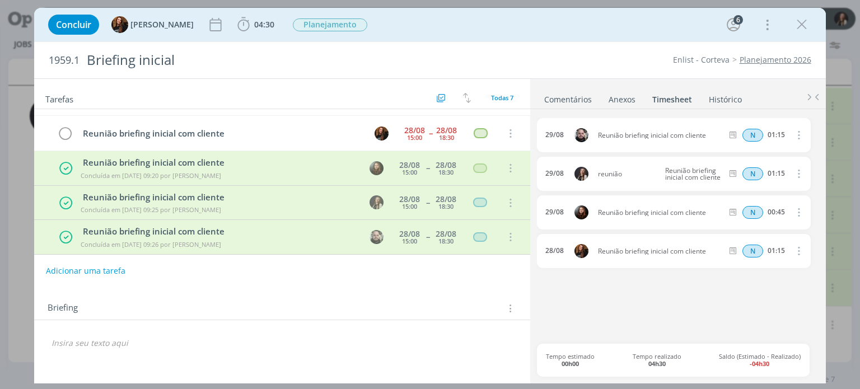
click at [797, 171] on icon "dialog" at bounding box center [798, 173] width 12 height 13
click at [771, 208] on link "Editar" at bounding box center [766, 211] width 88 height 18
drag, startPoint x: 787, startPoint y: 172, endPoint x: 741, endPoint y: 167, distance: 45.6
click at [741, 167] on div "N 01:15" at bounding box center [801, 174] width 152 height 14
type input "00:15"
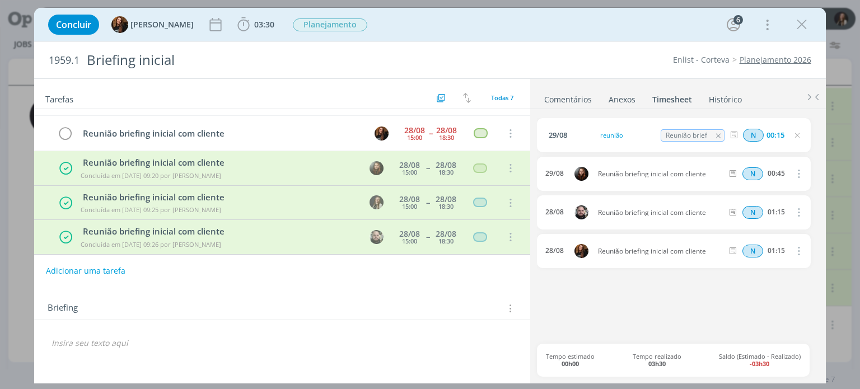
drag, startPoint x: 793, startPoint y: 18, endPoint x: 804, endPoint y: 26, distance: 13.2
click at [793, 18] on icon "dialog" at bounding box center [801, 24] width 17 height 17
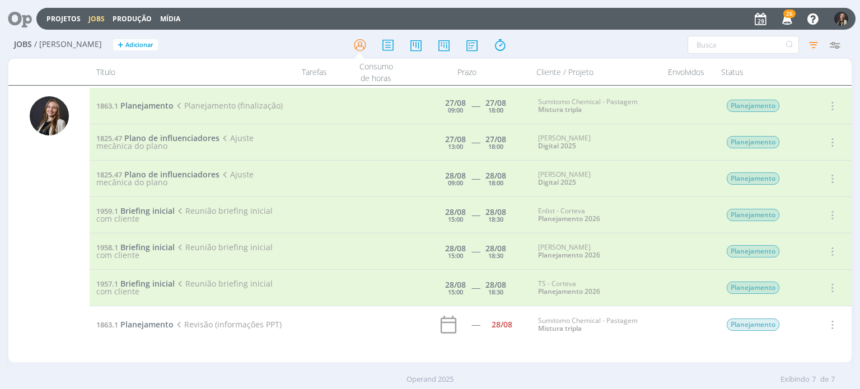
click at [804, 26] on div at bounding box center [430, 194] width 860 height 389
click at [136, 324] on span "Planejamento" at bounding box center [146, 324] width 53 height 11
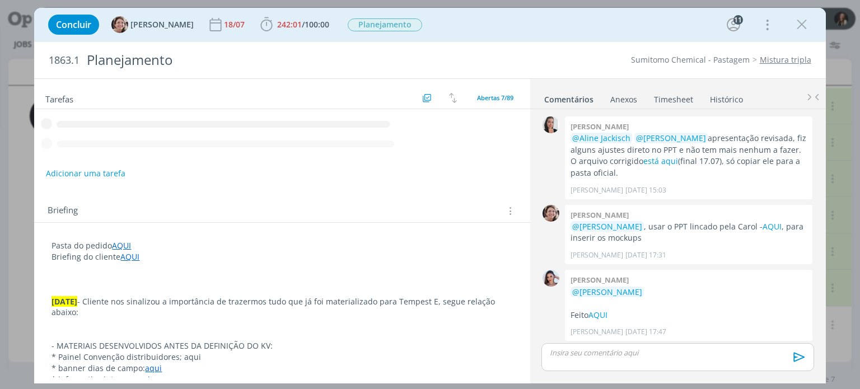
scroll to position [1465, 0]
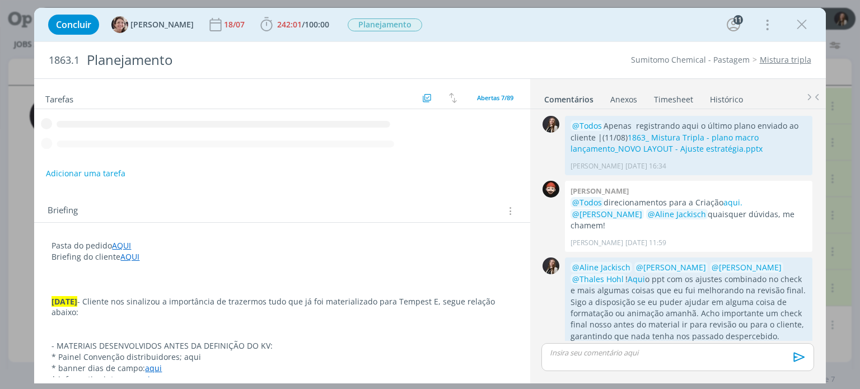
click at [568, 99] on link "Comentários" at bounding box center [569, 97] width 50 height 16
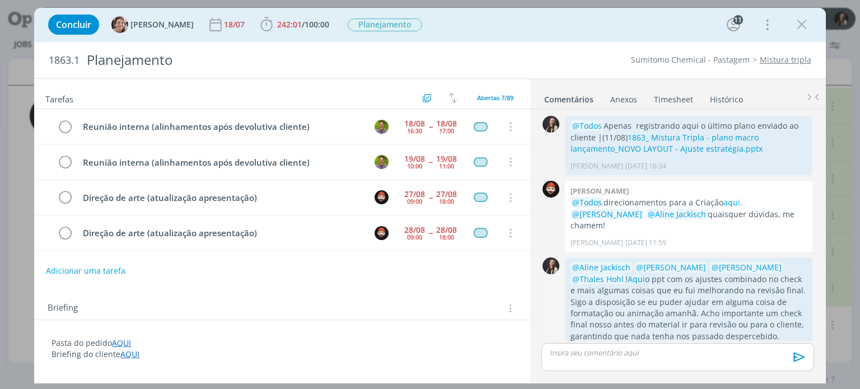
scroll to position [102, 0]
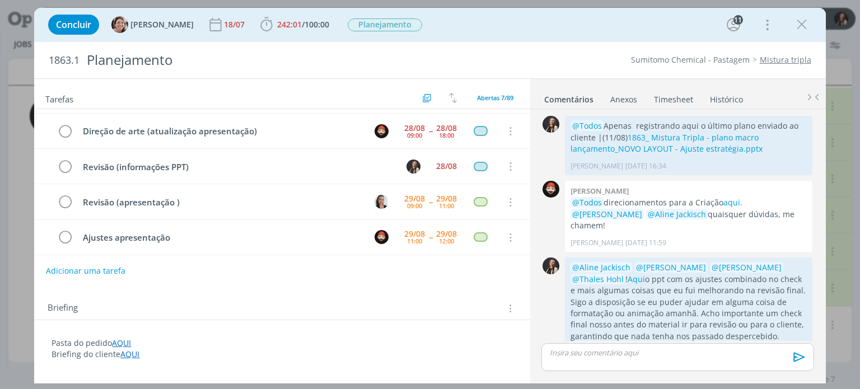
click at [404, 349] on p "Briefing do cliente AQUI" at bounding box center [282, 354] width 461 height 11
click at [800, 25] on icon "dialog" at bounding box center [801, 24] width 17 height 17
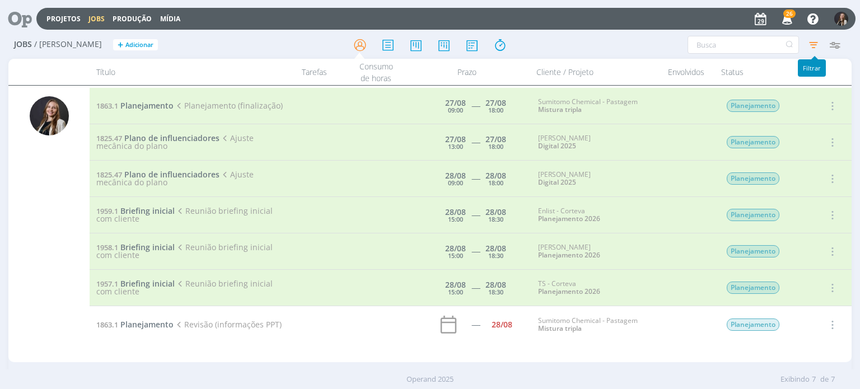
click at [814, 38] on icon "button" at bounding box center [813, 45] width 20 height 20
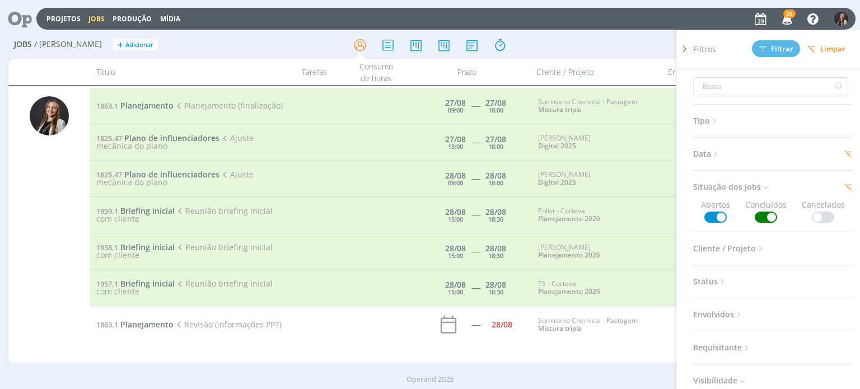
click at [764, 212] on span at bounding box center [766, 217] width 22 height 11
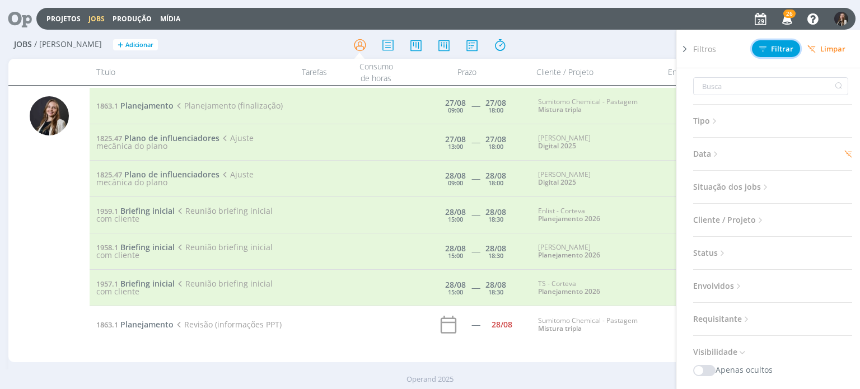
click at [773, 46] on span "Filtrar" at bounding box center [776, 48] width 34 height 7
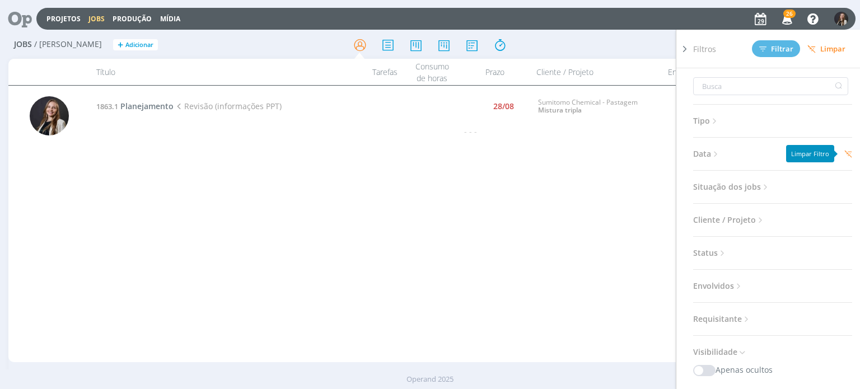
click at [847, 152] on icon at bounding box center [848, 154] width 8 height 8
click at [707, 154] on span "Data" at bounding box center [706, 154] width 27 height 15
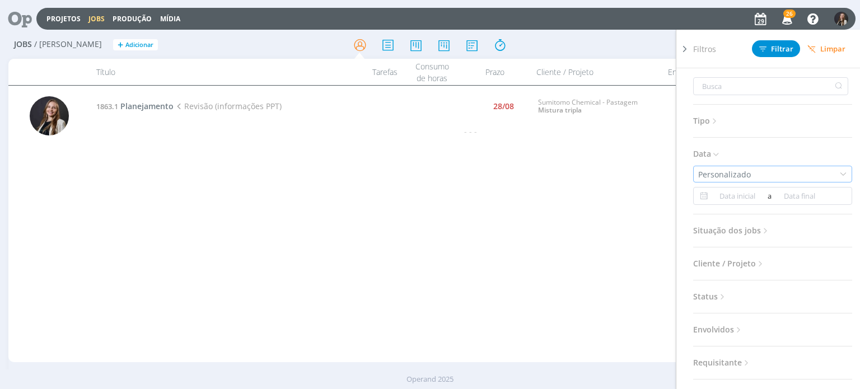
click at [733, 172] on div "Personalizado" at bounding box center [725, 175] width 55 height 12
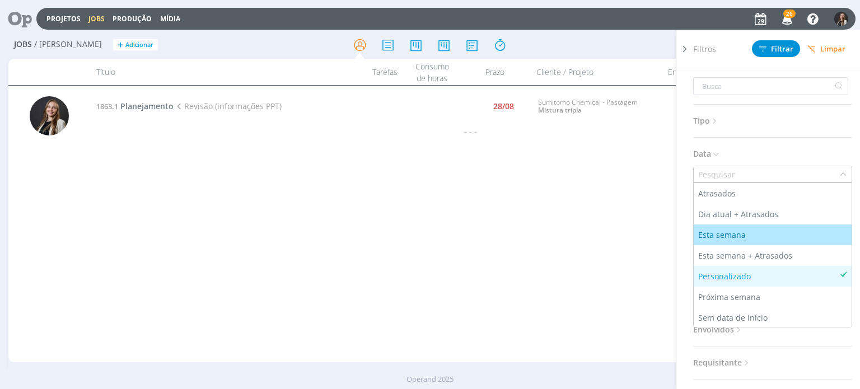
click at [756, 233] on div "Esta semana" at bounding box center [772, 235] width 149 height 12
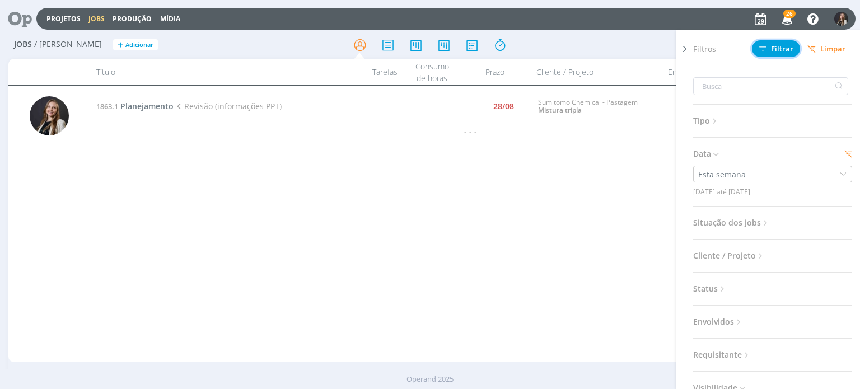
click at [773, 45] on span "Filtrar" at bounding box center [776, 48] width 34 height 7
click at [772, 176] on div "Esta semana" at bounding box center [772, 174] width 159 height 17
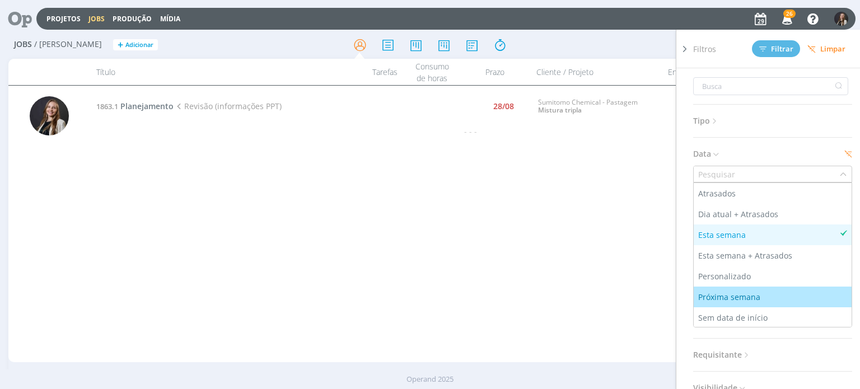
click at [730, 299] on div "Próxima semana" at bounding box center [730, 297] width 64 height 12
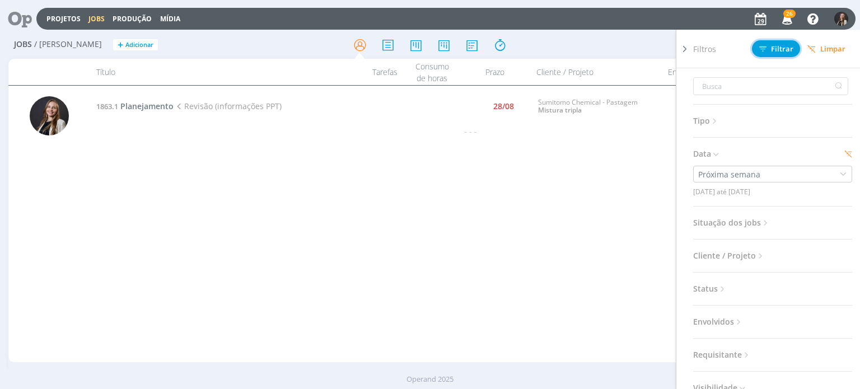
click at [766, 41] on button "Filtrar" at bounding box center [776, 48] width 48 height 17
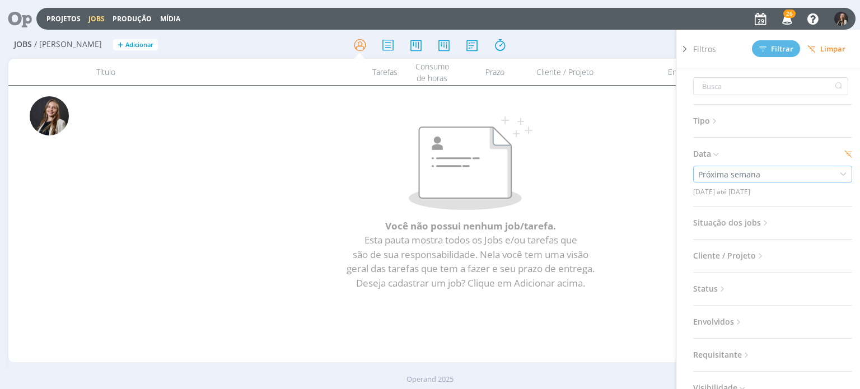
click at [764, 181] on div "Próxima semana" at bounding box center [772, 174] width 159 height 17
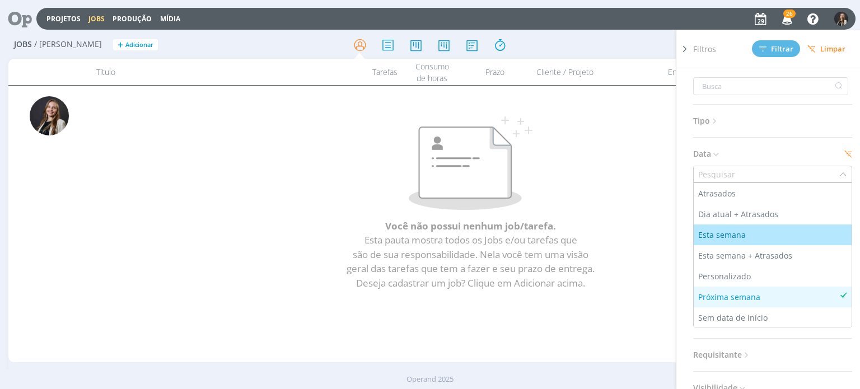
click at [732, 240] on li "Esta semana" at bounding box center [773, 235] width 158 height 21
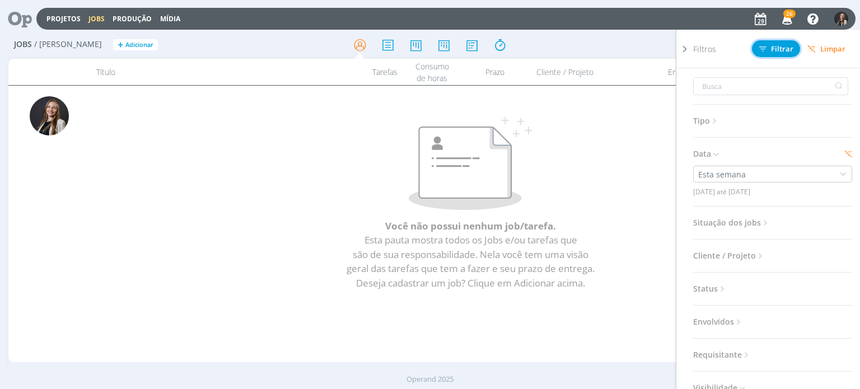
click at [784, 45] on span "Filtrar" at bounding box center [776, 48] width 34 height 7
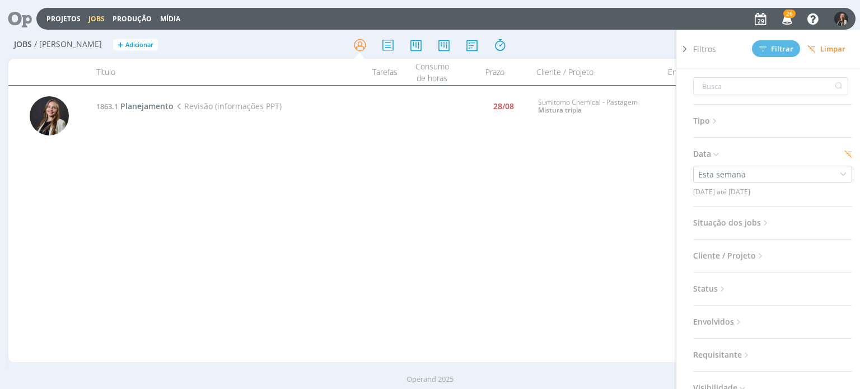
click at [685, 50] on icon at bounding box center [684, 49] width 11 height 12
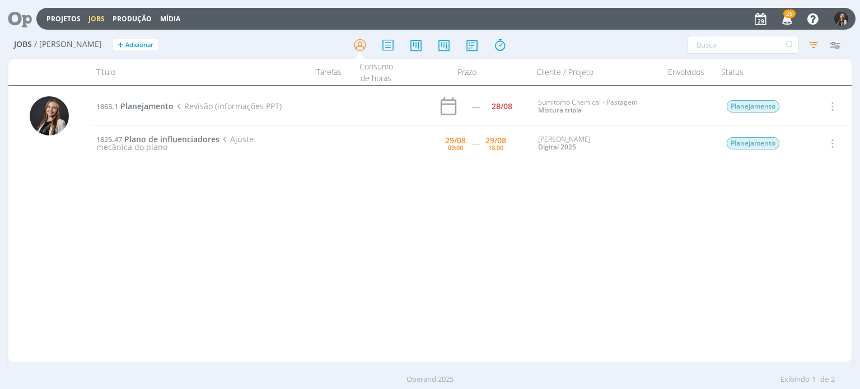
click at [538, 214] on div "1863.1 Planejamento Revisão (informações PPT) ----- 28/08 Sumitomo Chemical - P…" at bounding box center [470, 224] width 761 height 272
click at [181, 142] on span "Plano de influenciadores" at bounding box center [171, 139] width 95 height 11
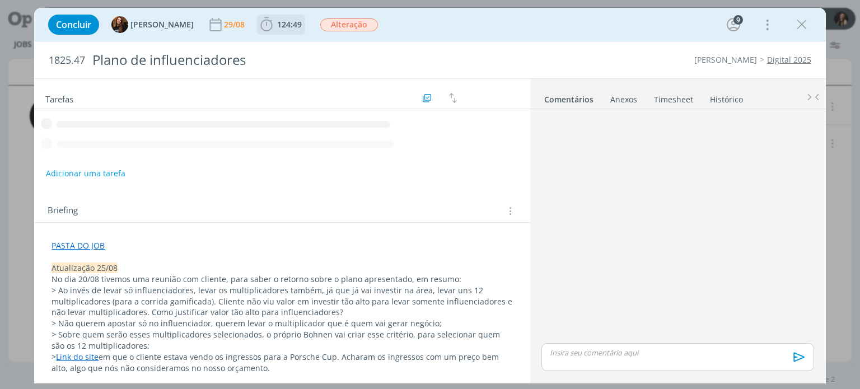
click at [286, 23] on span "124:49" at bounding box center [289, 24] width 25 height 11
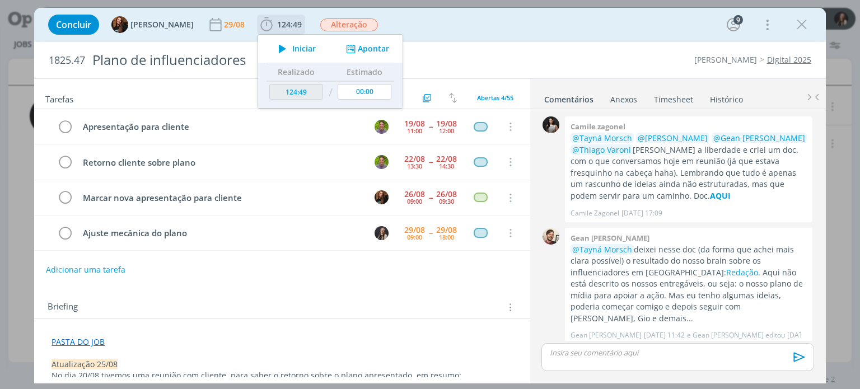
scroll to position [443, 0]
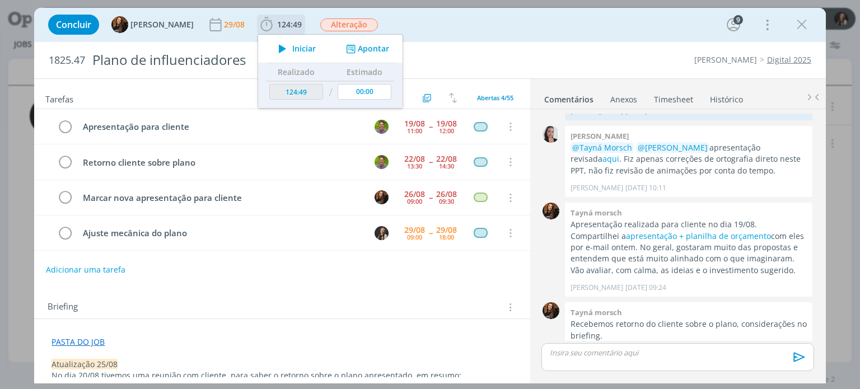
click at [368, 51] on button "Apontar" at bounding box center [366, 49] width 46 height 12
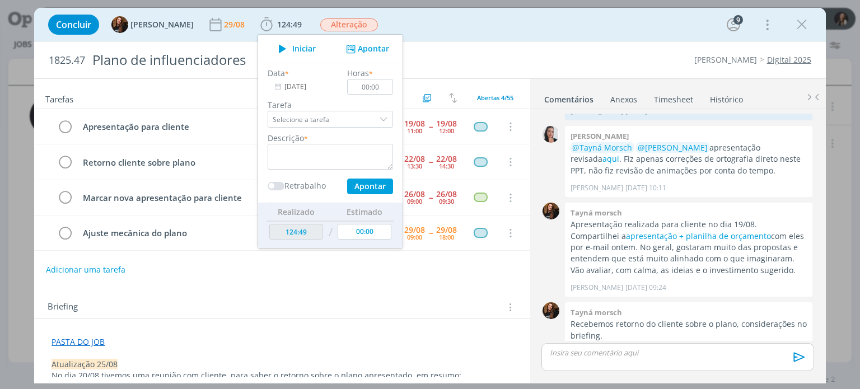
click at [587, 42] on div "1825.47 Plano de influenciadores Cordius - Corteva Digital 2025" at bounding box center [429, 60] width 791 height 36
